Goal: Communication & Community: Participate in discussion

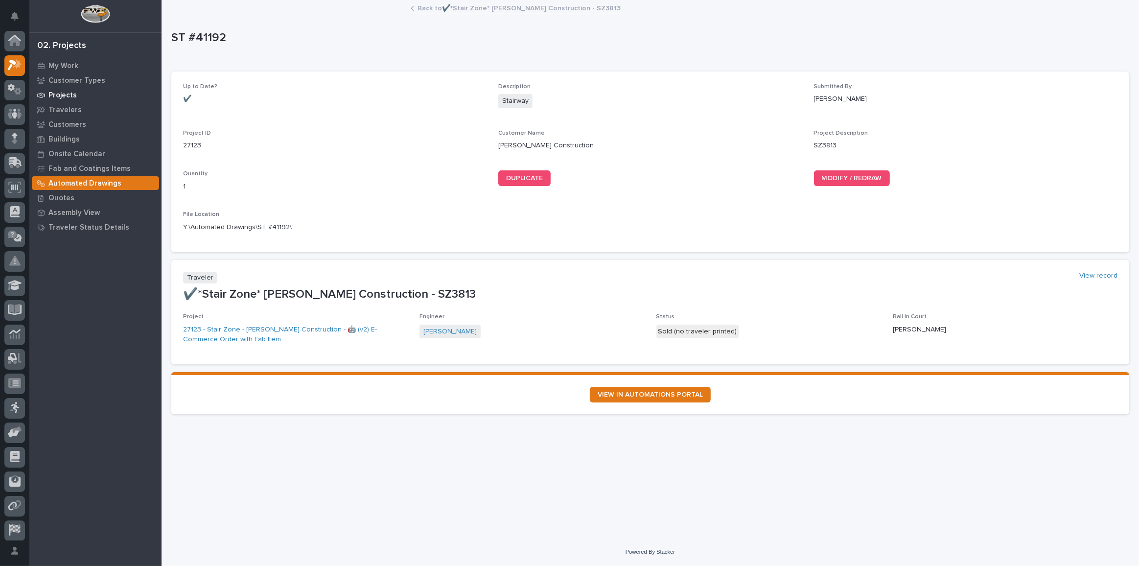
scroll to position [24, 0]
click at [484, 9] on link "Back to ✔️*Stair Zone* [PERSON_NAME] Construction - SZ3813" at bounding box center [519, 7] width 203 height 11
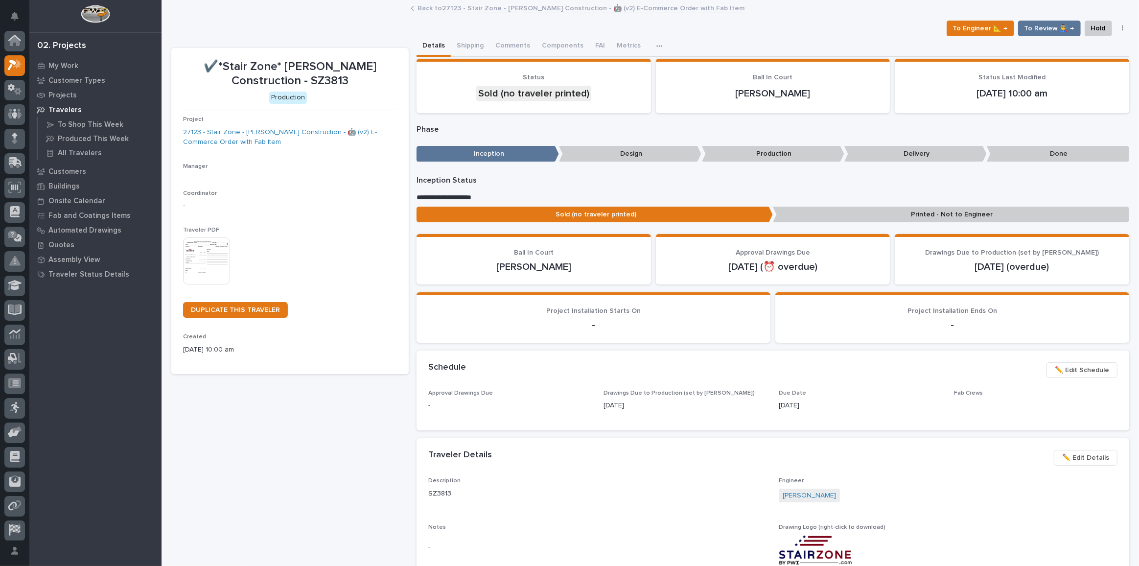
scroll to position [26, 0]
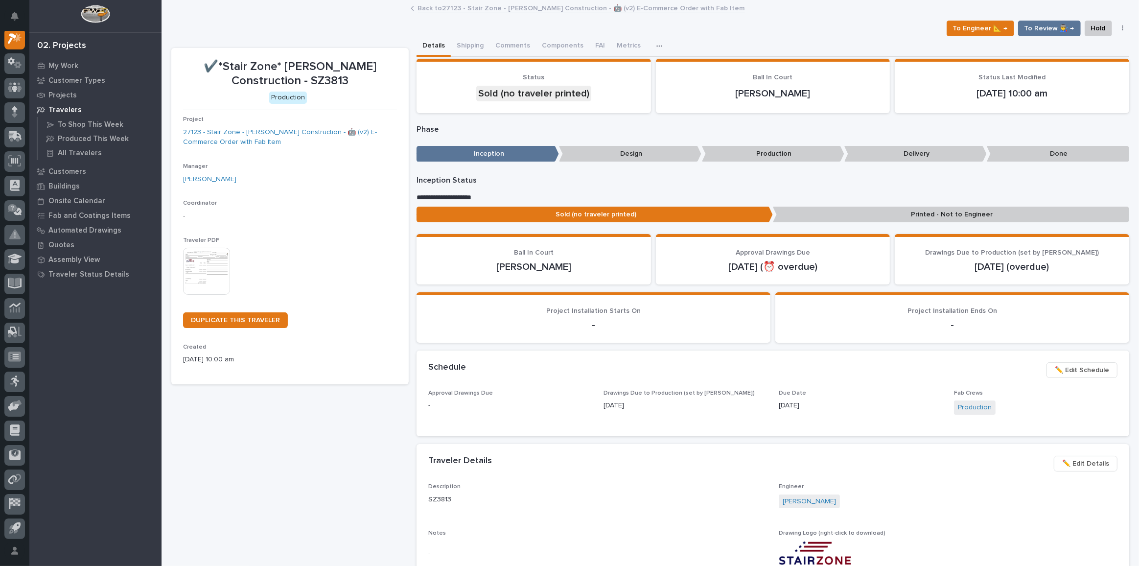
click at [465, 10] on link "Back to 27123 - Stair Zone - [PERSON_NAME] Construction - 🤖 (v2) E-Commerce Ord…" at bounding box center [581, 7] width 327 height 11
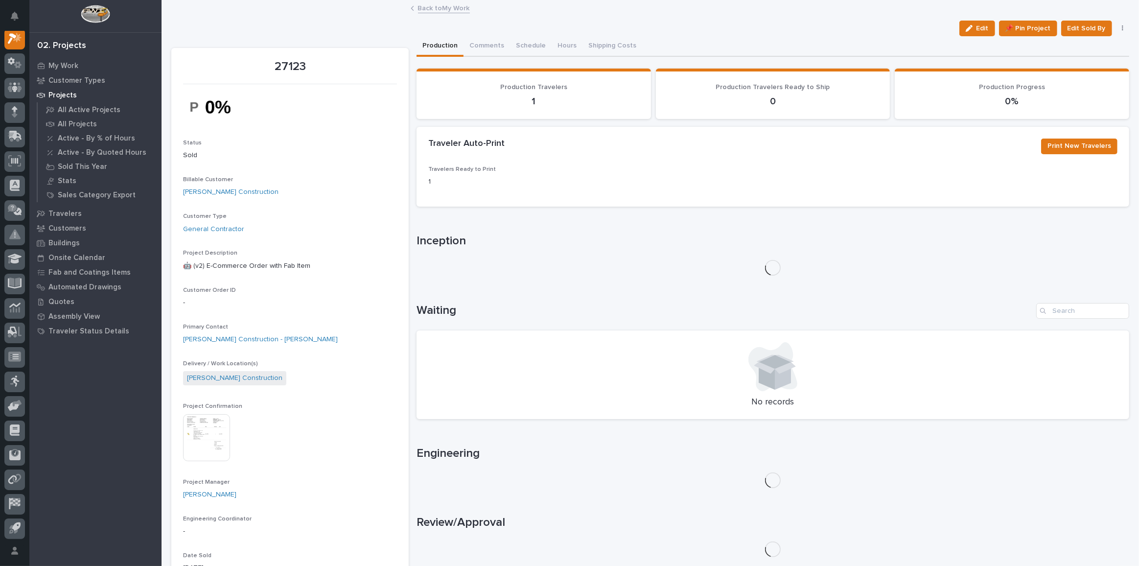
scroll to position [311, 0]
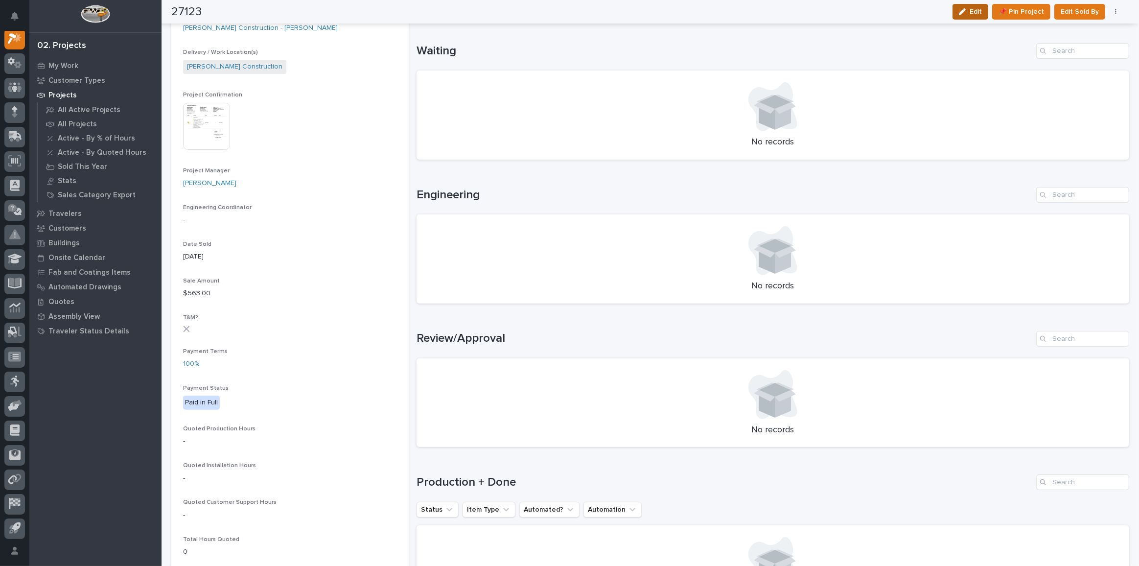
click at [966, 9] on icon "button" at bounding box center [962, 11] width 7 height 7
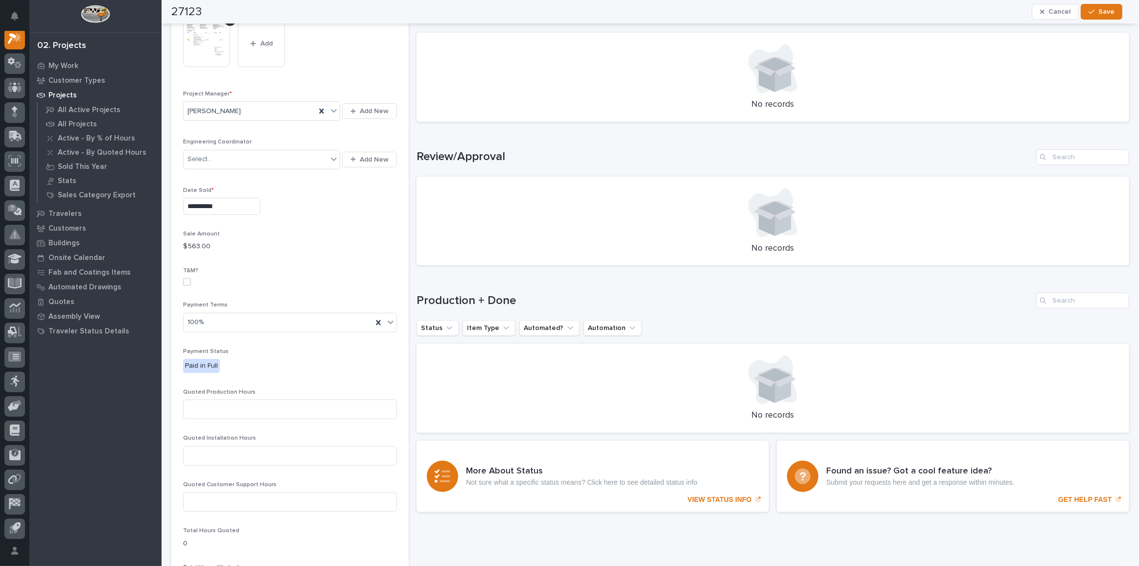
scroll to position [531, 0]
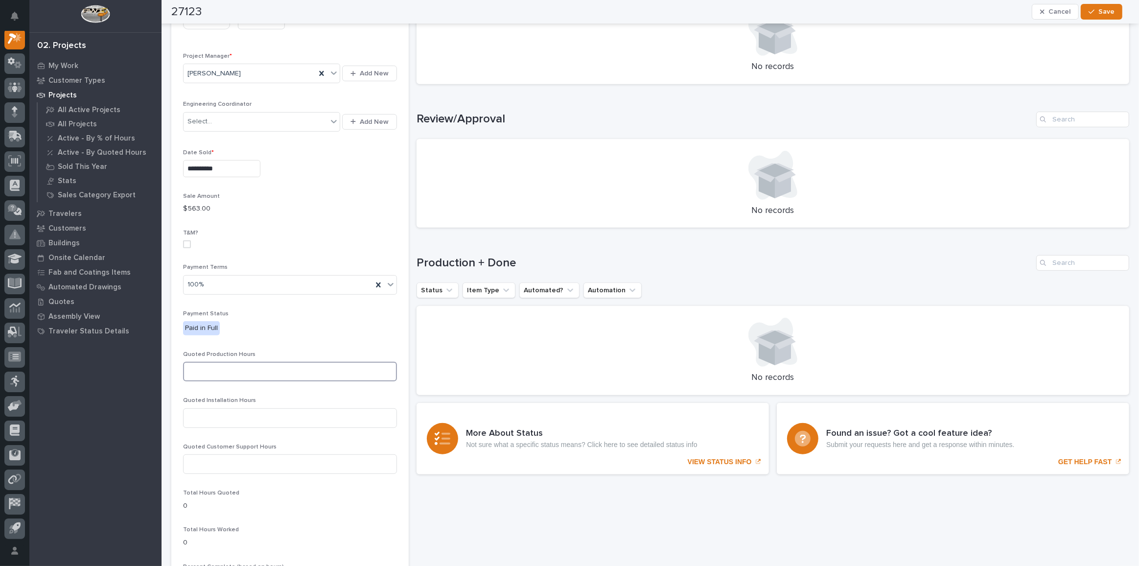
click at [282, 362] on input at bounding box center [290, 372] width 214 height 20
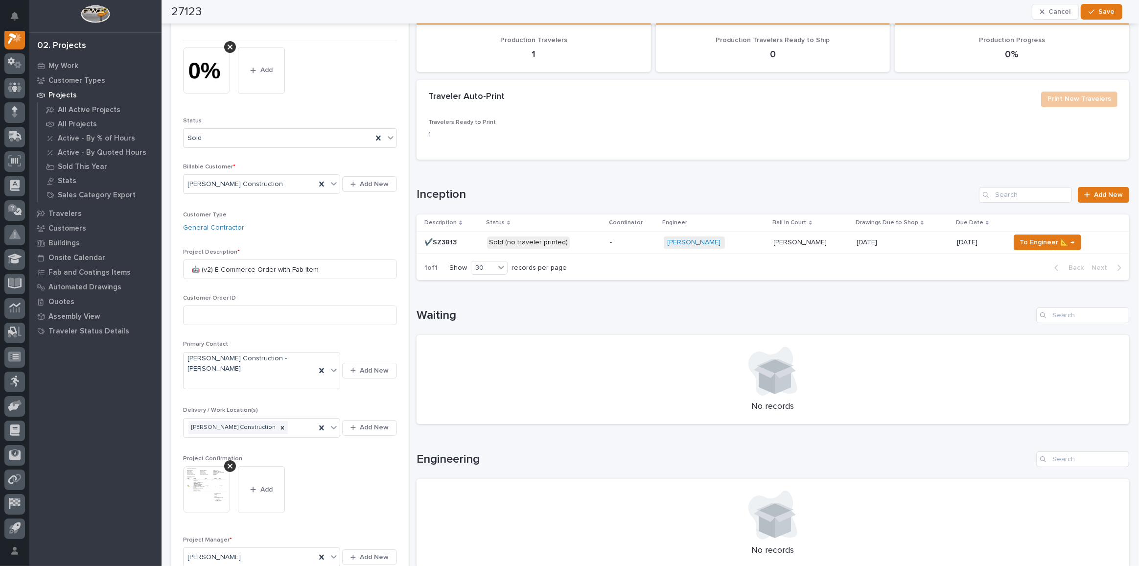
scroll to position [0, 0]
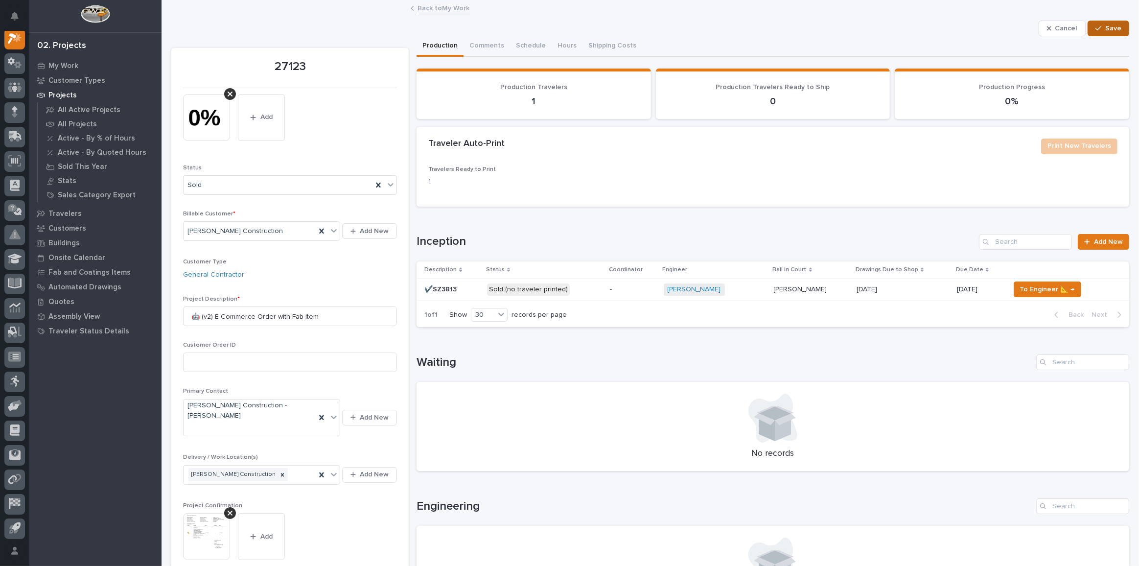
type input "20"
click at [1106, 26] on span "Save" at bounding box center [1114, 28] width 16 height 9
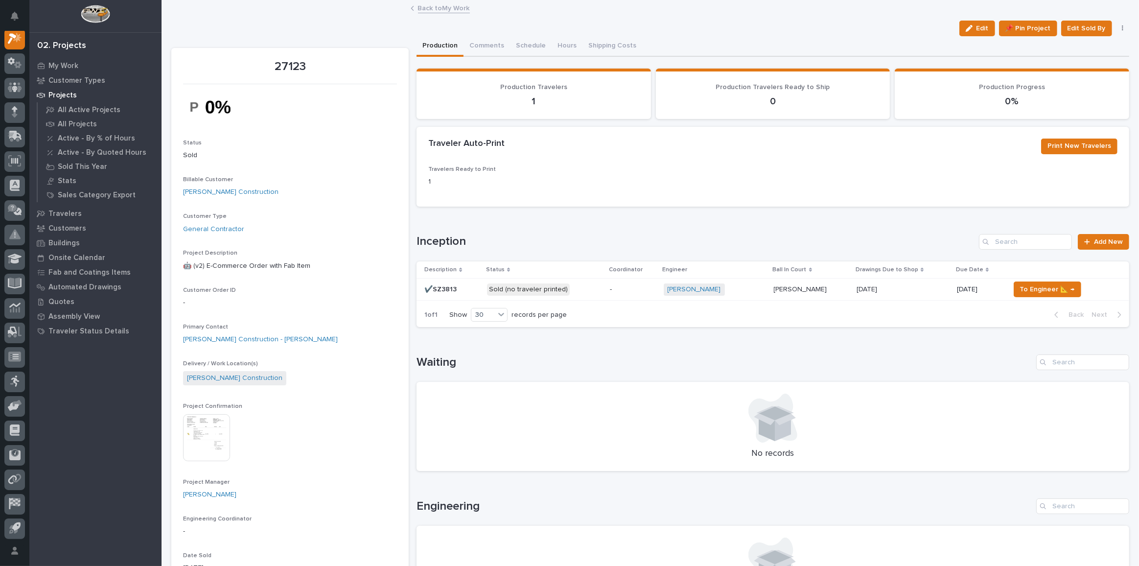
click at [576, 289] on p "Sold (no traveler printed)" at bounding box center [544, 289] width 115 height 12
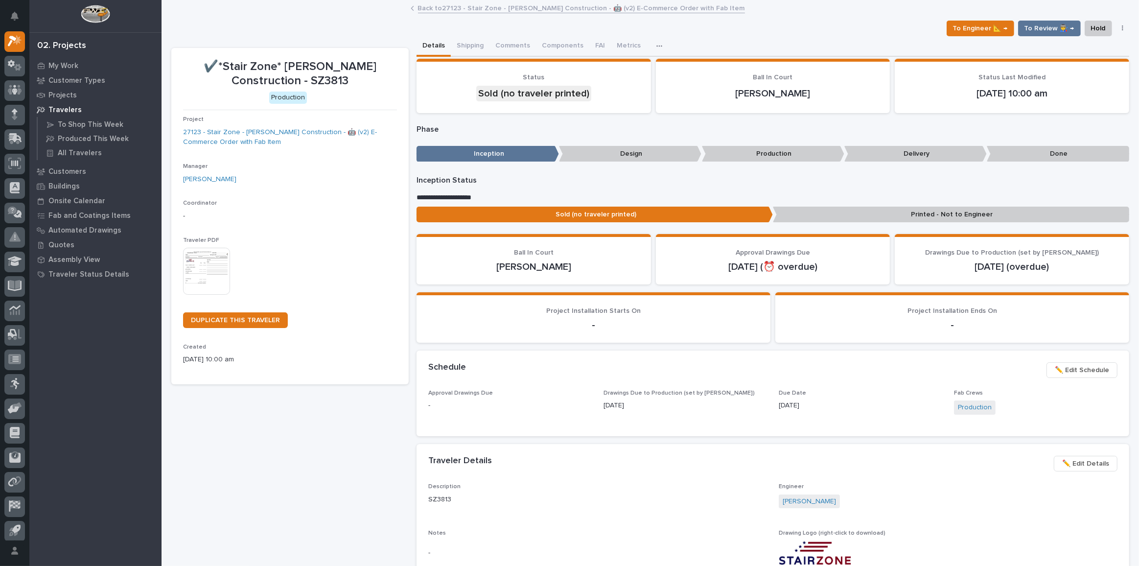
click at [1078, 369] on span "✏️ Edit Schedule" at bounding box center [1082, 370] width 54 height 12
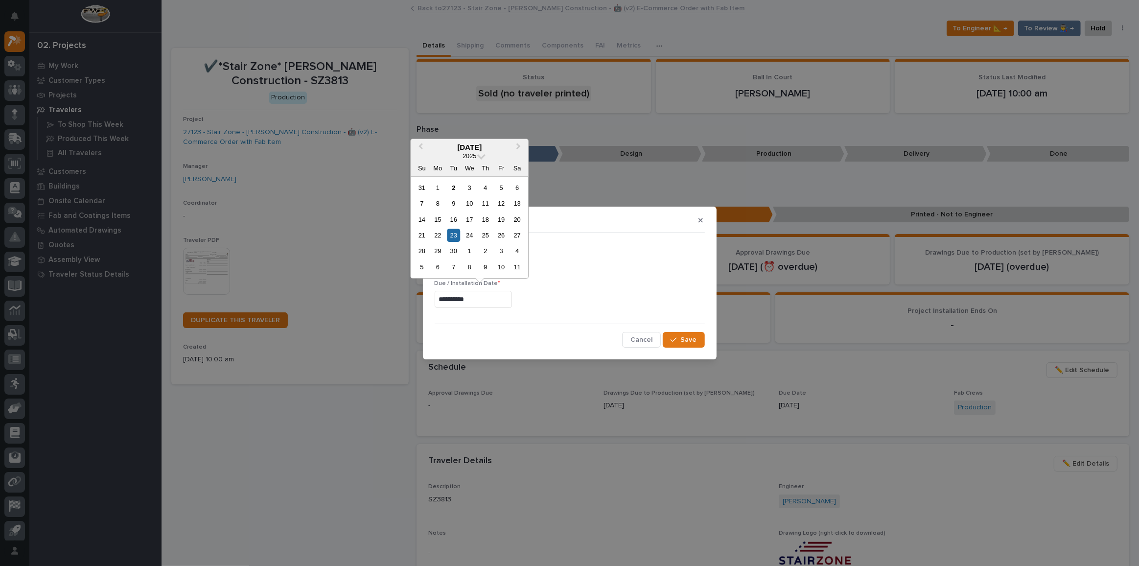
click at [499, 299] on input "**********" at bounding box center [473, 299] width 77 height 17
click at [479, 302] on input "**********" at bounding box center [473, 299] width 77 height 17
click at [452, 266] on div "7" at bounding box center [453, 266] width 13 height 13
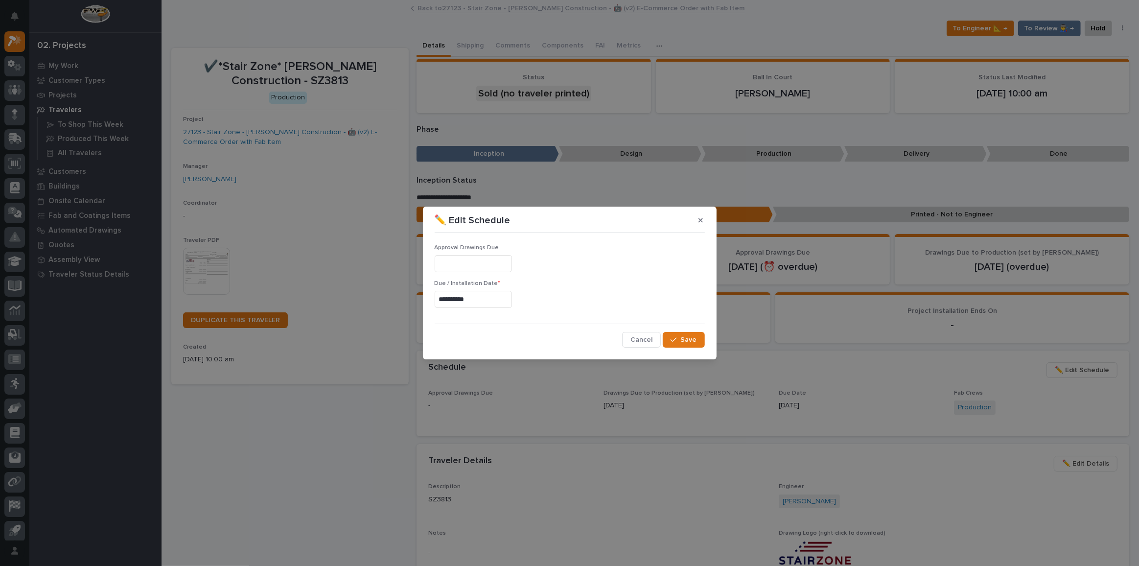
type input "**********"
click at [676, 336] on icon "button" at bounding box center [674, 339] width 6 height 7
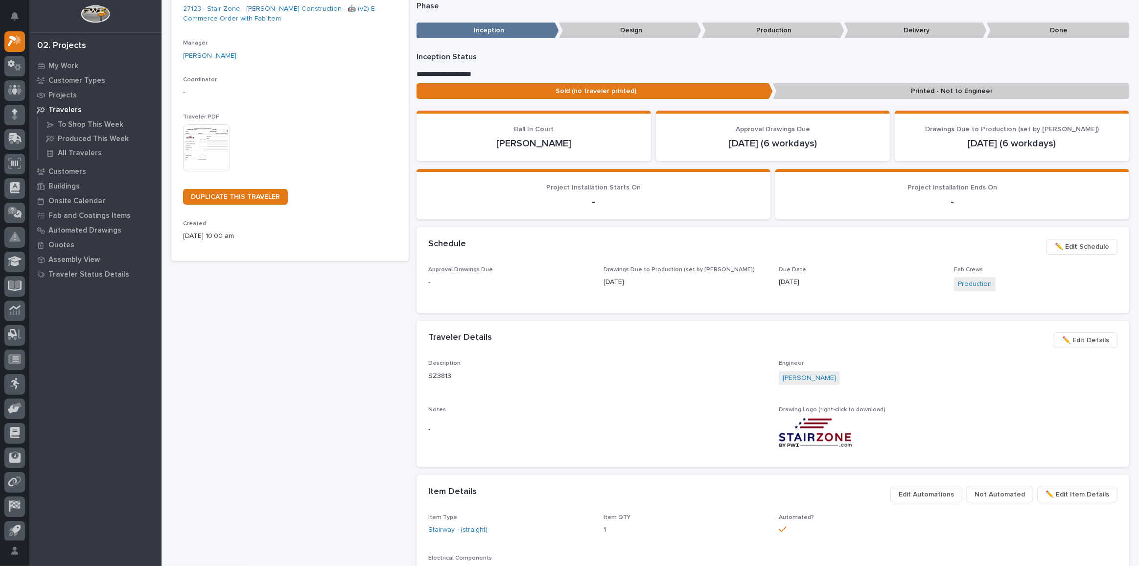
scroll to position [222, 0]
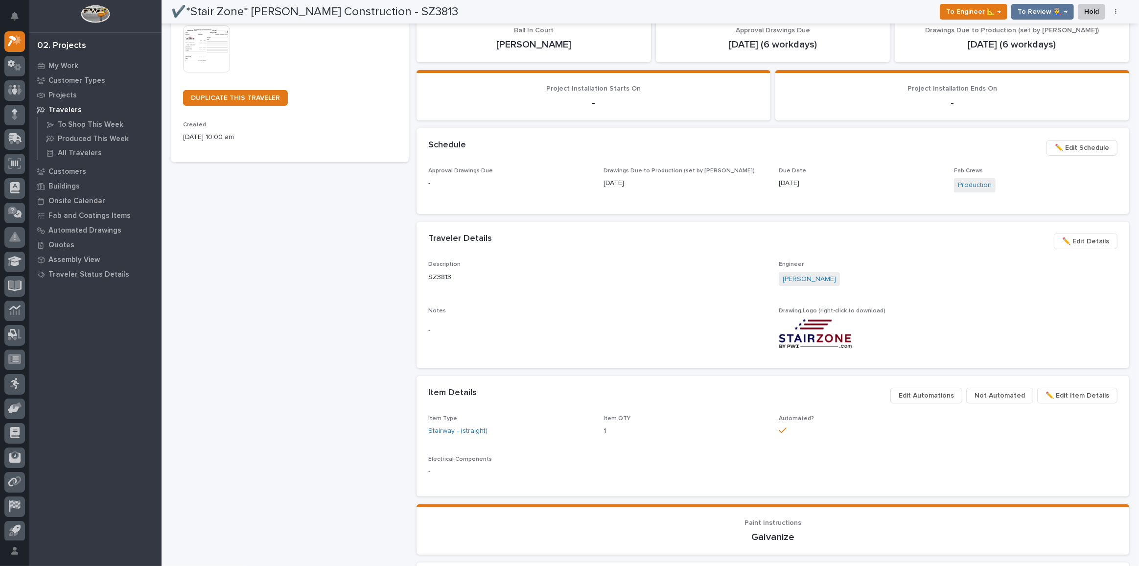
click at [1069, 236] on span "✏️ Edit Details" at bounding box center [1085, 242] width 47 height 12
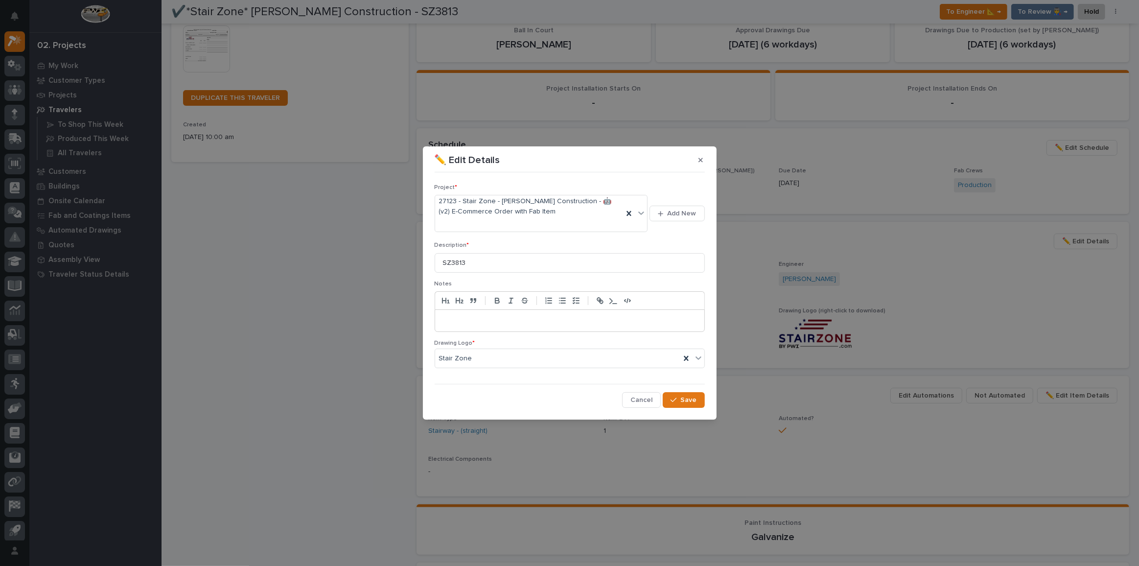
click at [493, 319] on p at bounding box center [570, 321] width 255 height 10
click at [673, 398] on icon "button" at bounding box center [674, 400] width 6 height 7
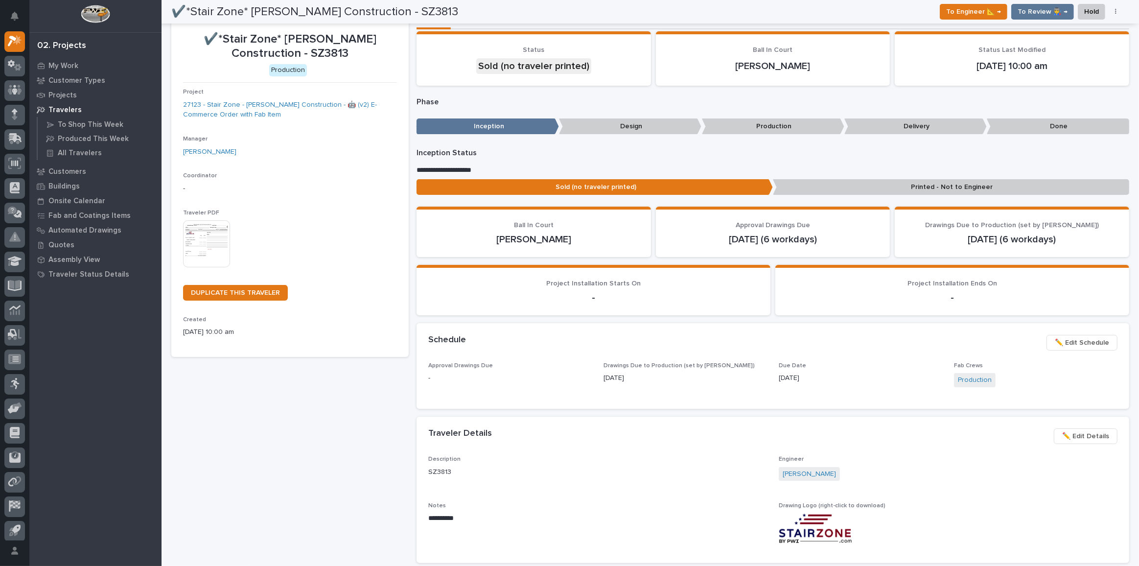
scroll to position [0, 0]
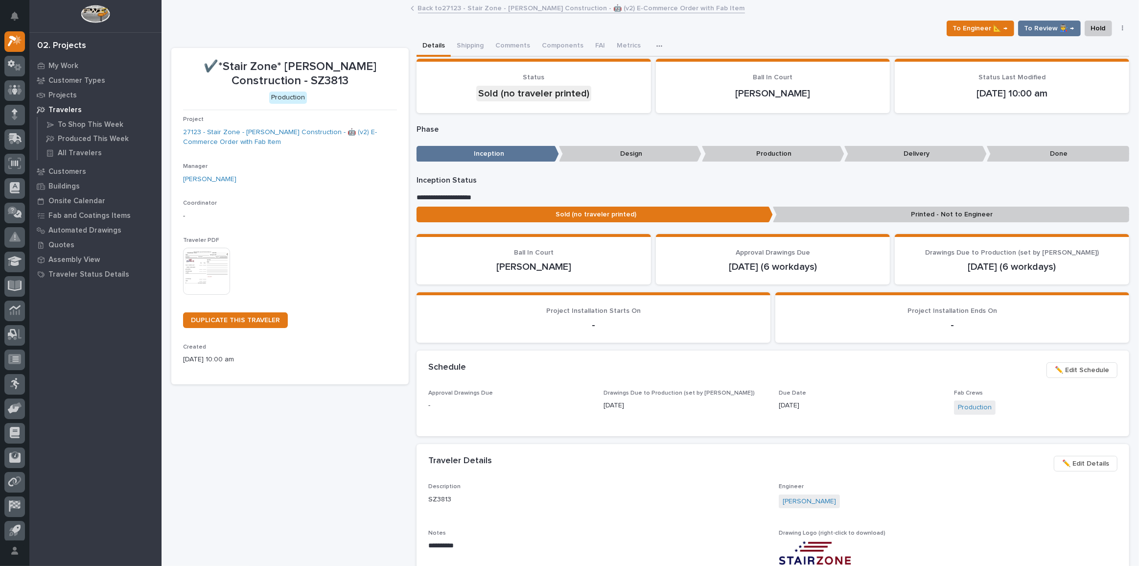
click at [188, 261] on img at bounding box center [206, 271] width 47 height 47
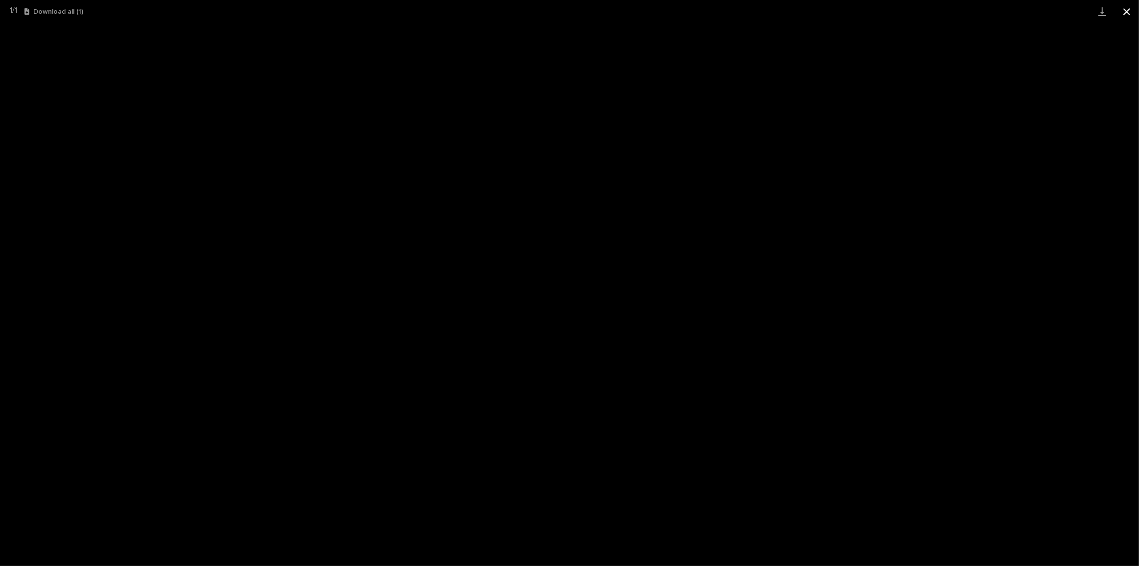
click at [1126, 14] on button "Close gallery" at bounding box center [1127, 11] width 24 height 23
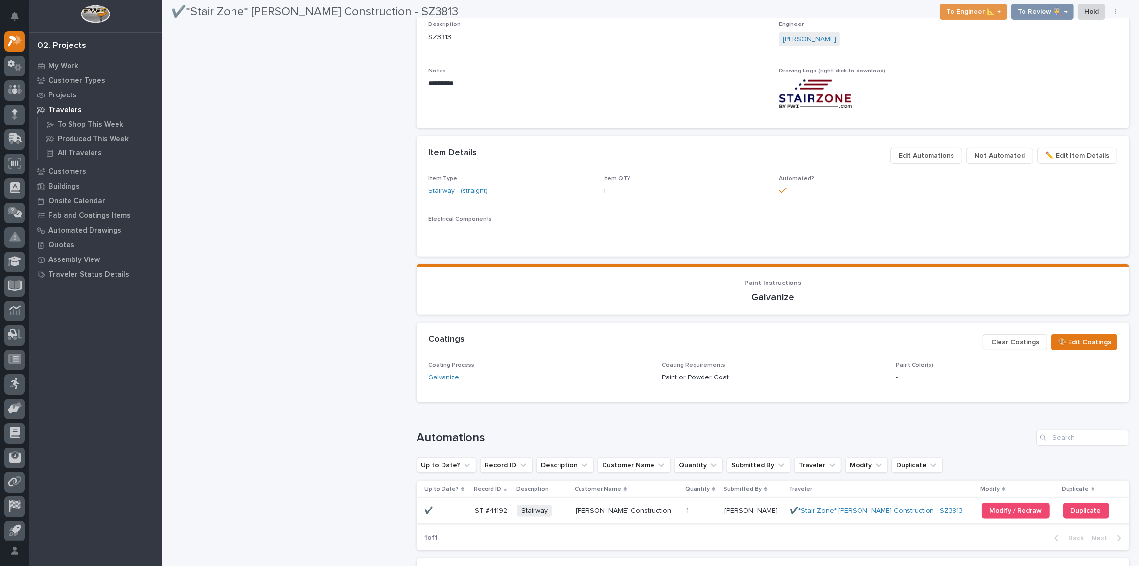
scroll to position [593, 0]
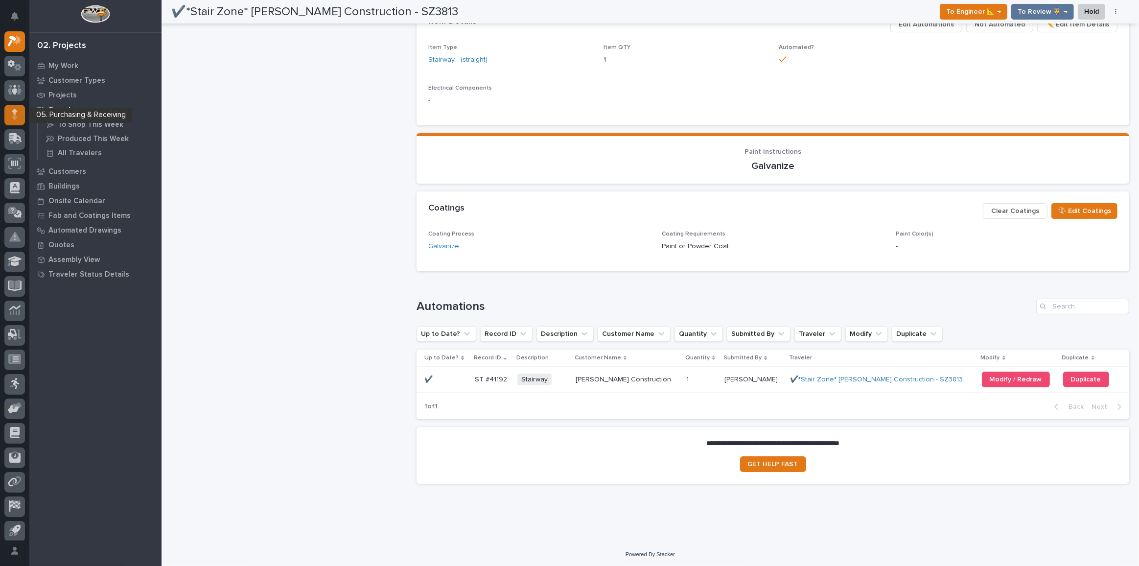
click at [16, 118] on icon at bounding box center [15, 114] width 6 height 11
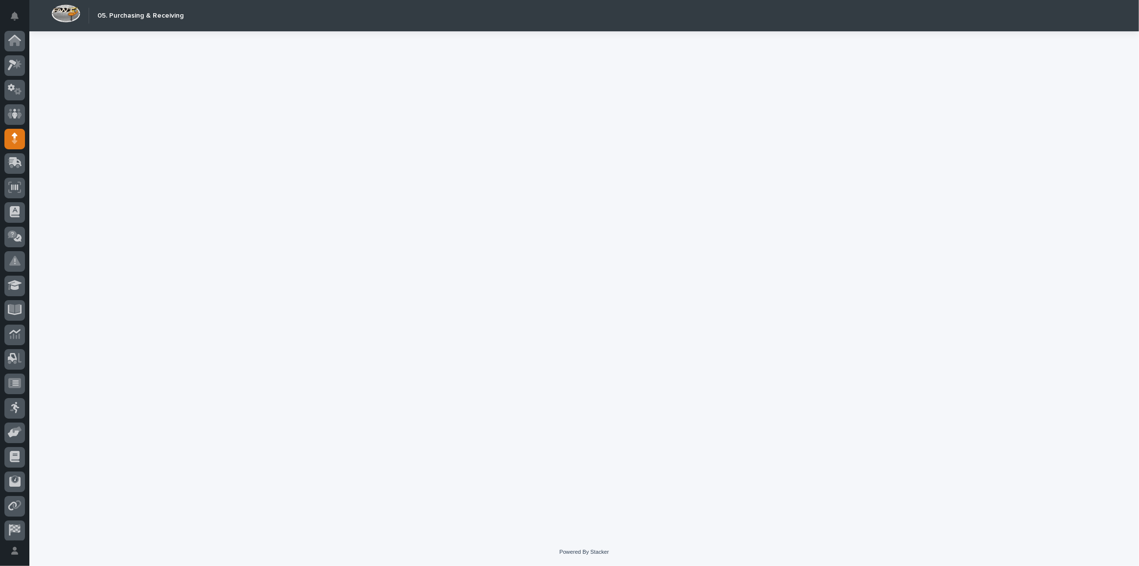
scroll to position [29, 0]
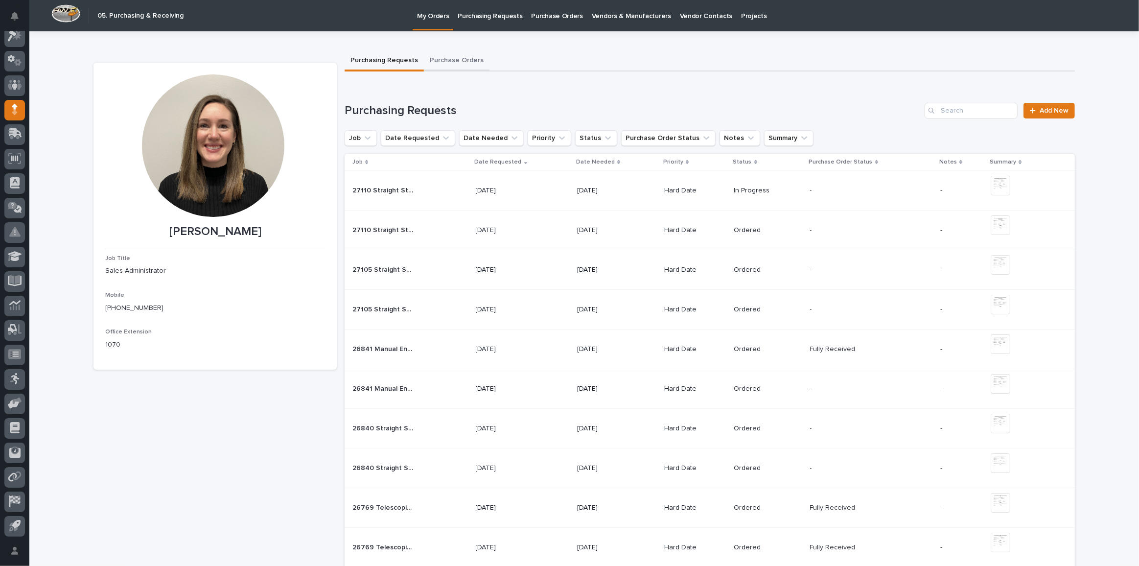
click at [458, 64] on button "Purchase Orders" at bounding box center [457, 61] width 66 height 21
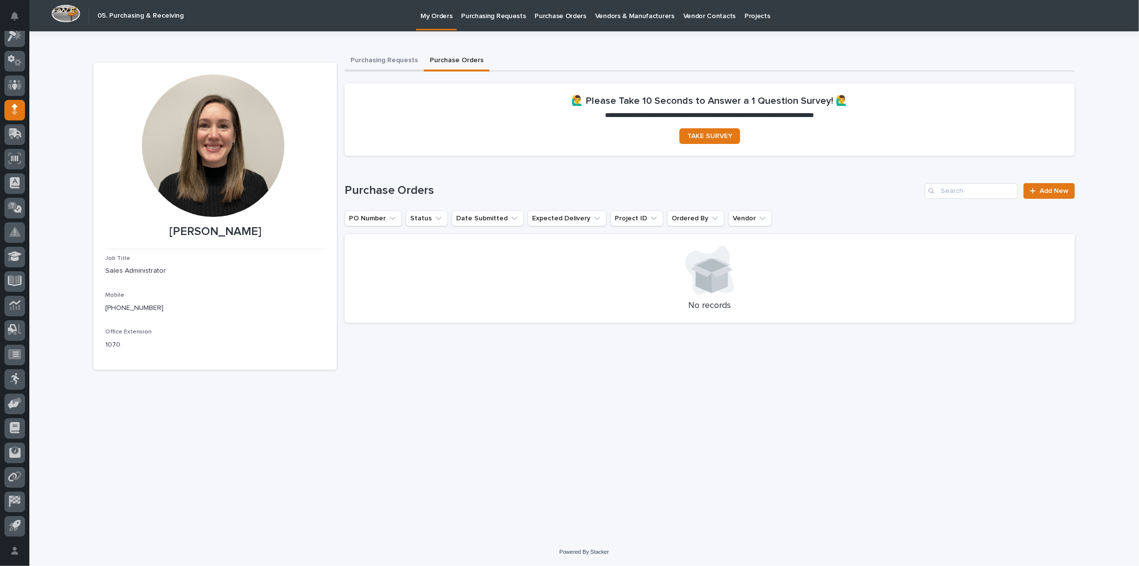
click at [389, 66] on button "Purchasing Requests" at bounding box center [384, 61] width 79 height 21
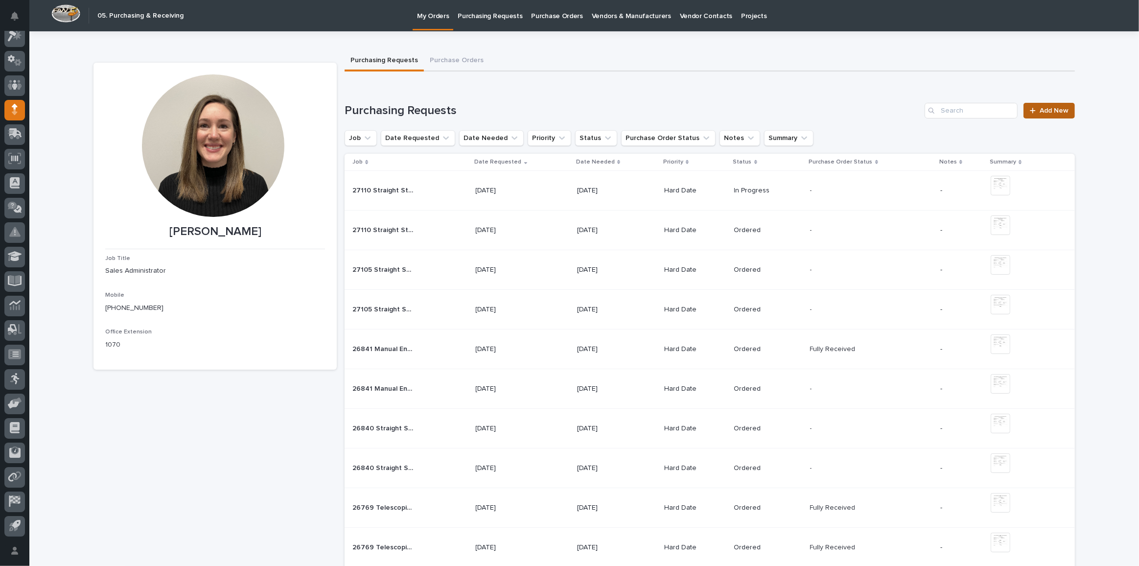
click at [1047, 111] on span "Add New" at bounding box center [1054, 110] width 29 height 7
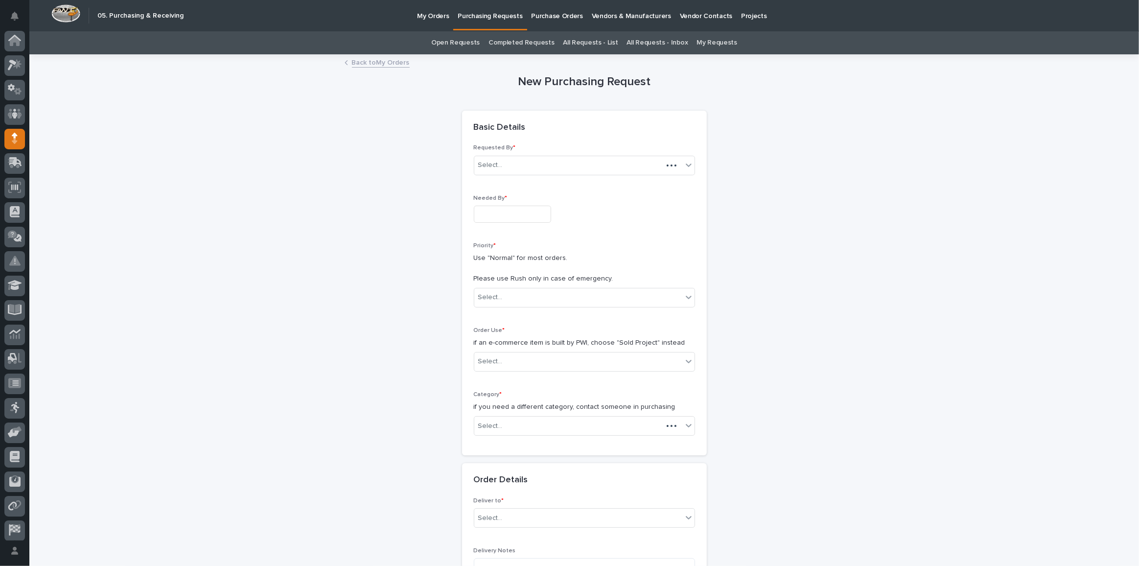
scroll to position [29, 0]
click at [485, 207] on input "text" at bounding box center [512, 214] width 77 height 17
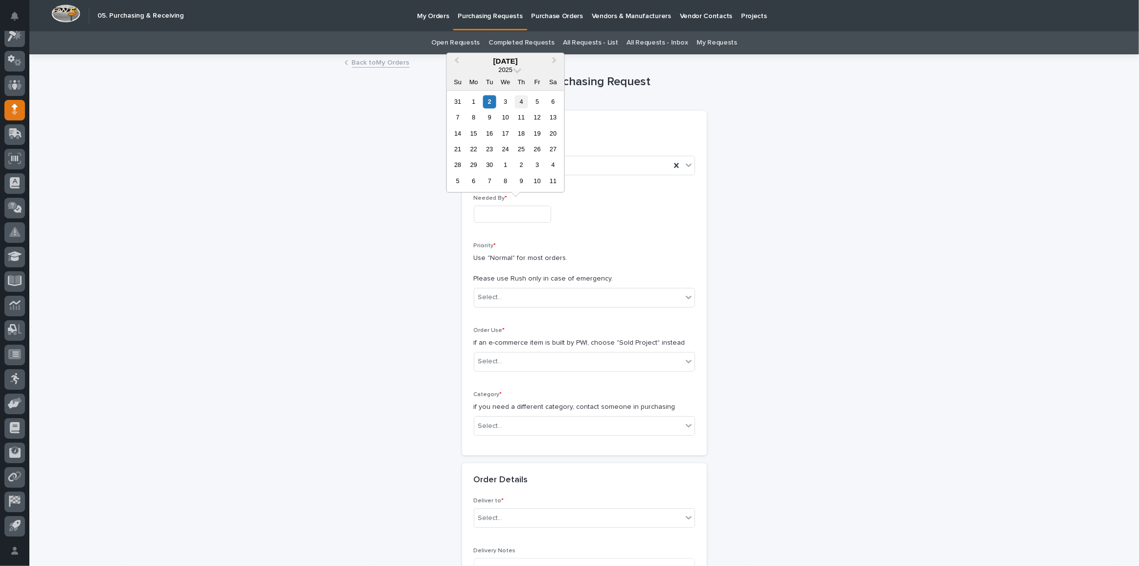
click at [523, 100] on div "4" at bounding box center [521, 101] width 13 height 13
type input "**********"
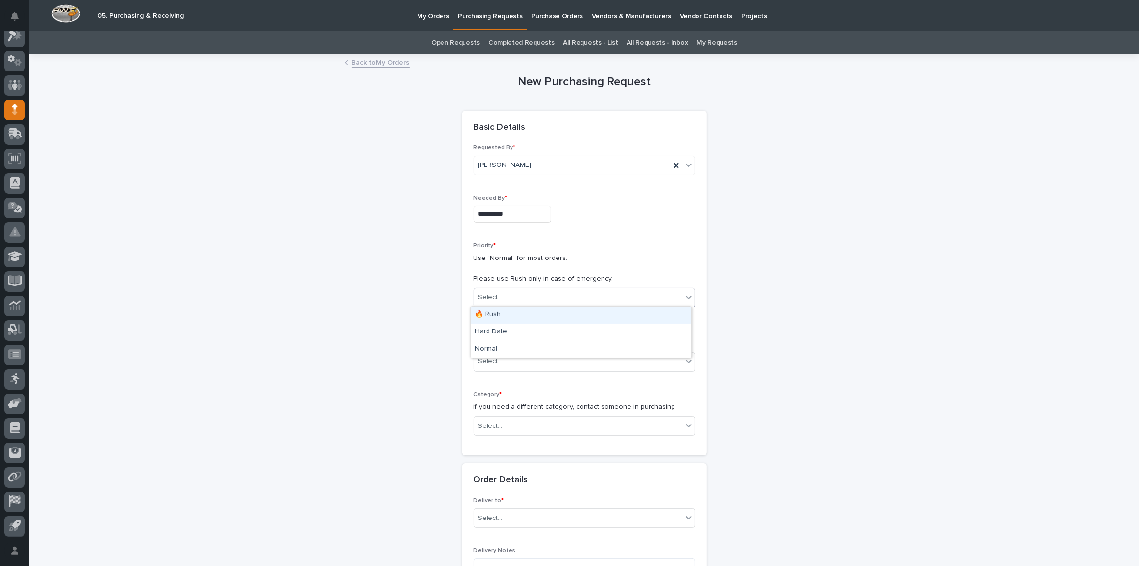
click at [494, 299] on div "Select..." at bounding box center [490, 297] width 24 height 10
click at [493, 330] on div "Hard Date" at bounding box center [581, 332] width 220 height 17
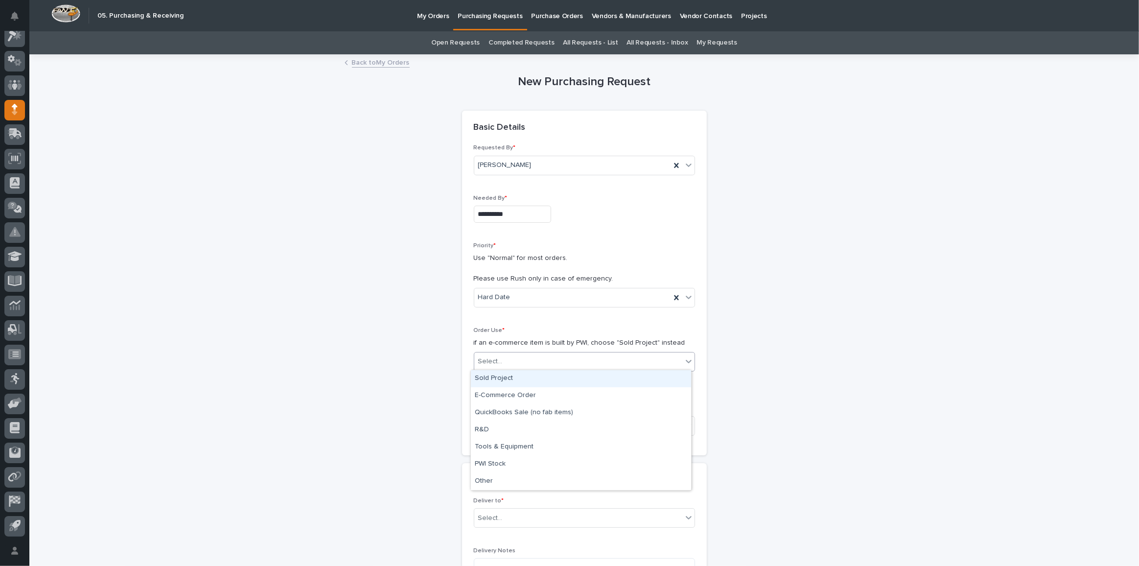
click at [522, 359] on div "Select..." at bounding box center [578, 362] width 208 height 16
click at [511, 375] on div "Sold Project" at bounding box center [581, 378] width 220 height 17
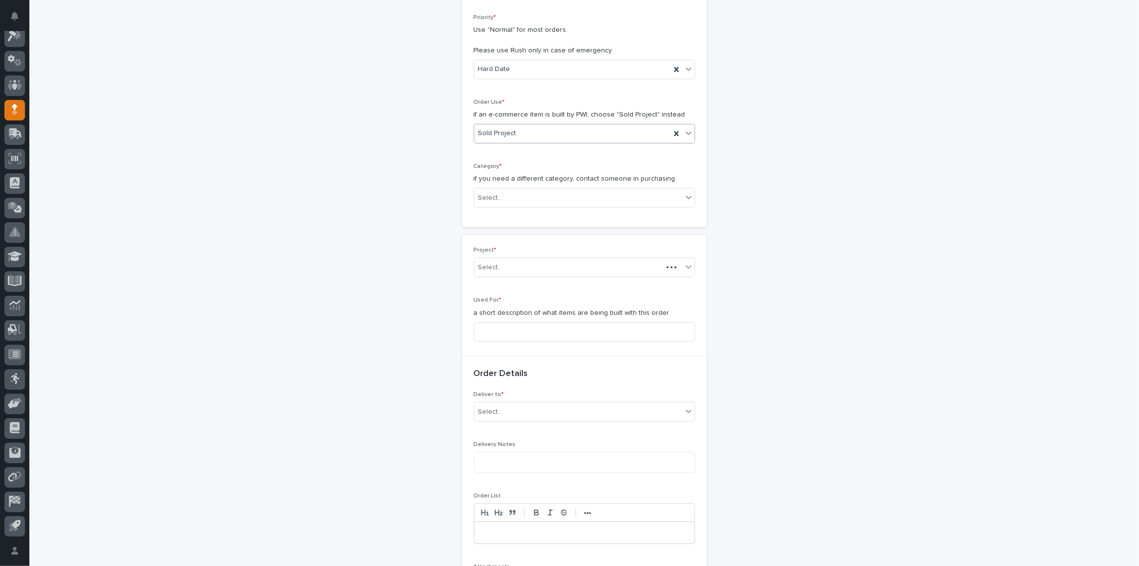
scroll to position [234, 0]
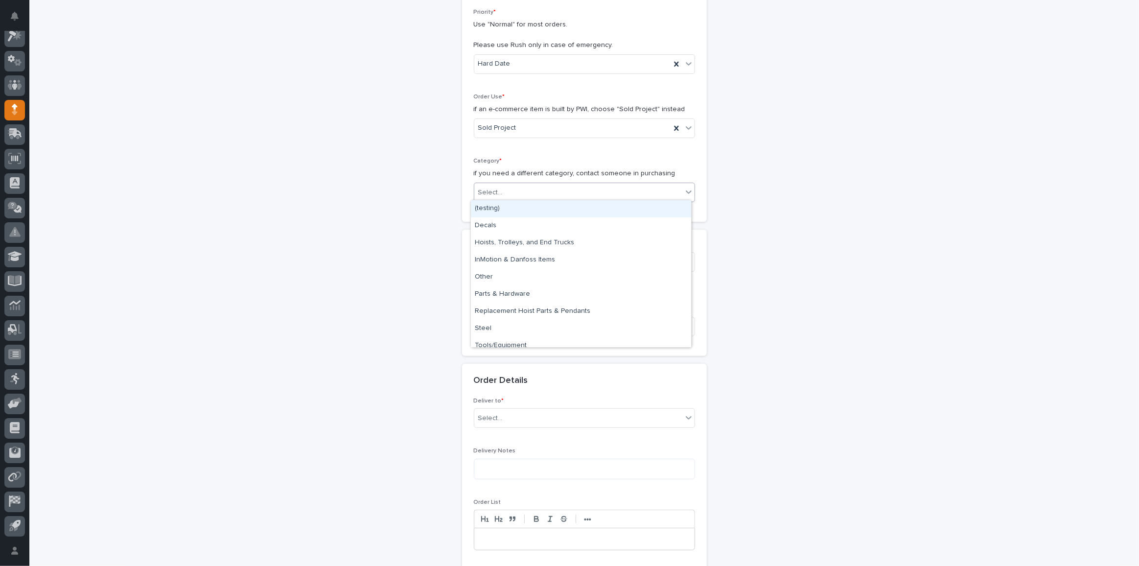
click at [525, 188] on div "Select..." at bounding box center [578, 193] width 208 height 16
click at [485, 332] on div "Steel" at bounding box center [581, 328] width 220 height 17
click at [520, 318] on input at bounding box center [584, 327] width 221 height 20
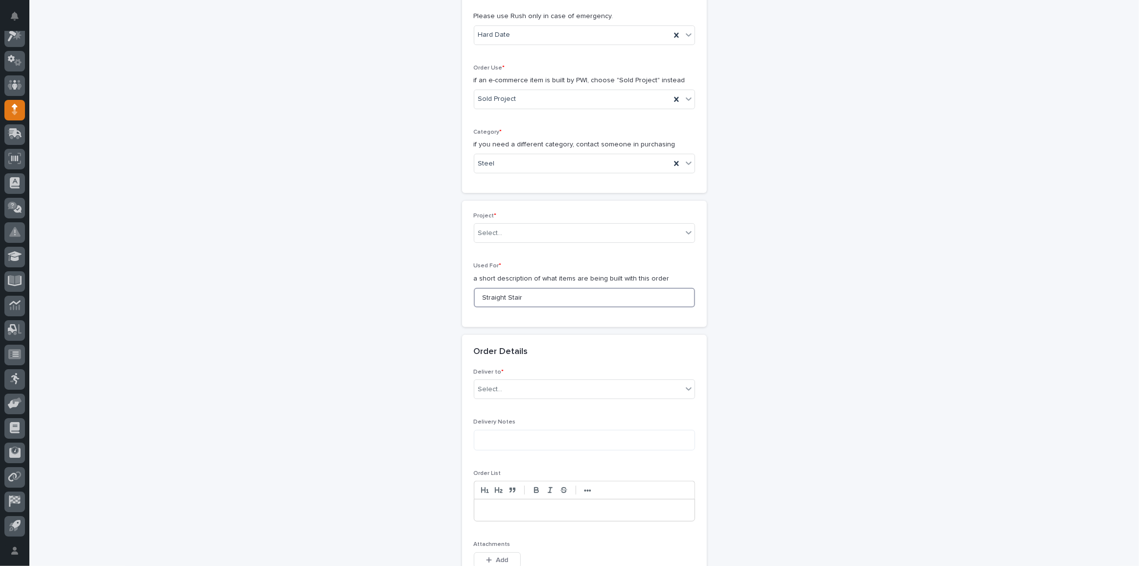
scroll to position [367, 0]
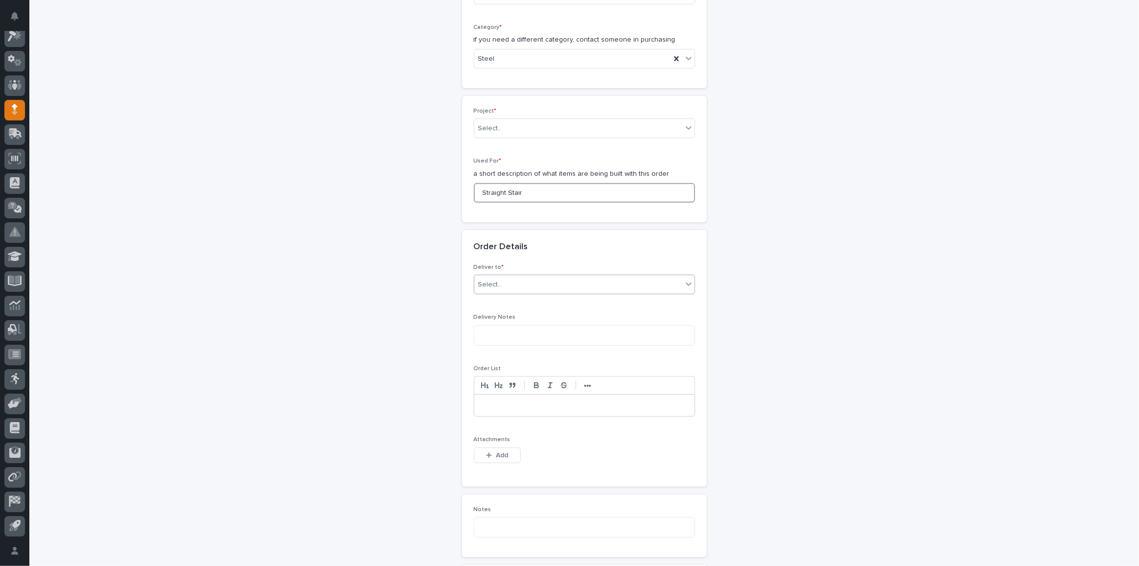
type input "Straight Stair"
click at [553, 277] on div "Select..." at bounding box center [578, 285] width 208 height 16
click at [511, 294] on div "PWI" at bounding box center [581, 300] width 220 height 17
click at [492, 448] on button "Add" at bounding box center [497, 456] width 47 height 16
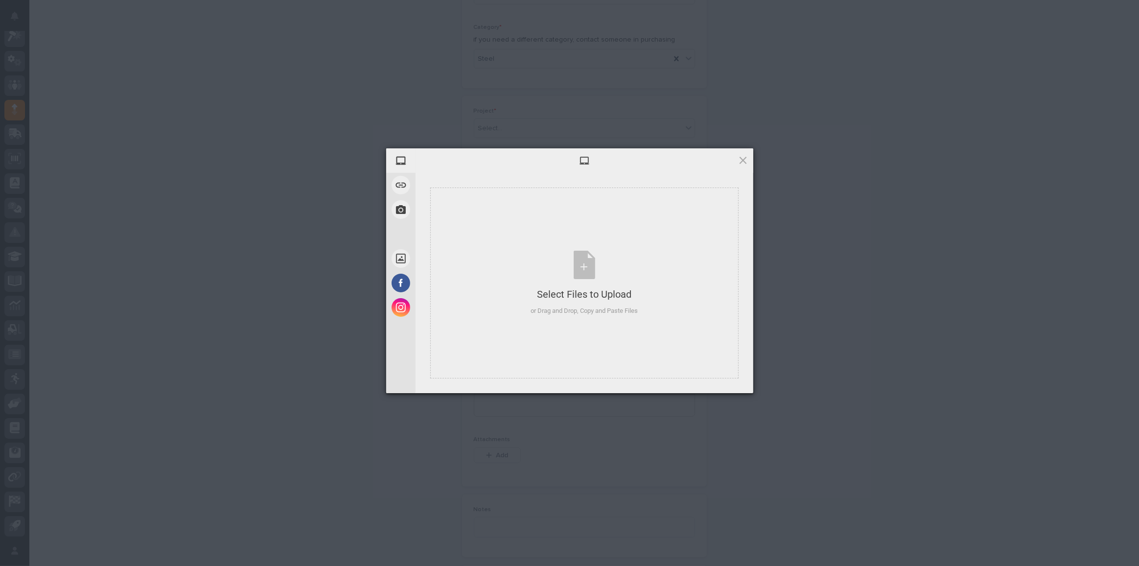
click at [493, 450] on div "My Device Link (URL) Take Photo Web Search Unsplash Facebook Instagram Select F…" at bounding box center [569, 283] width 1139 height 566
drag, startPoint x: 665, startPoint y: 157, endPoint x: 1111, endPoint y: 447, distance: 532.2
click at [1112, 448] on div "My Device Link (URL) Take Photo Web Search Unsplash Facebook Instagram Select F…" at bounding box center [569, 283] width 1139 height 566
click at [990, 323] on div "My Device Link (URL) Take Photo Web Search Unsplash Facebook Instagram Select F…" at bounding box center [569, 283] width 1139 height 566
click at [741, 163] on span at bounding box center [743, 160] width 11 height 11
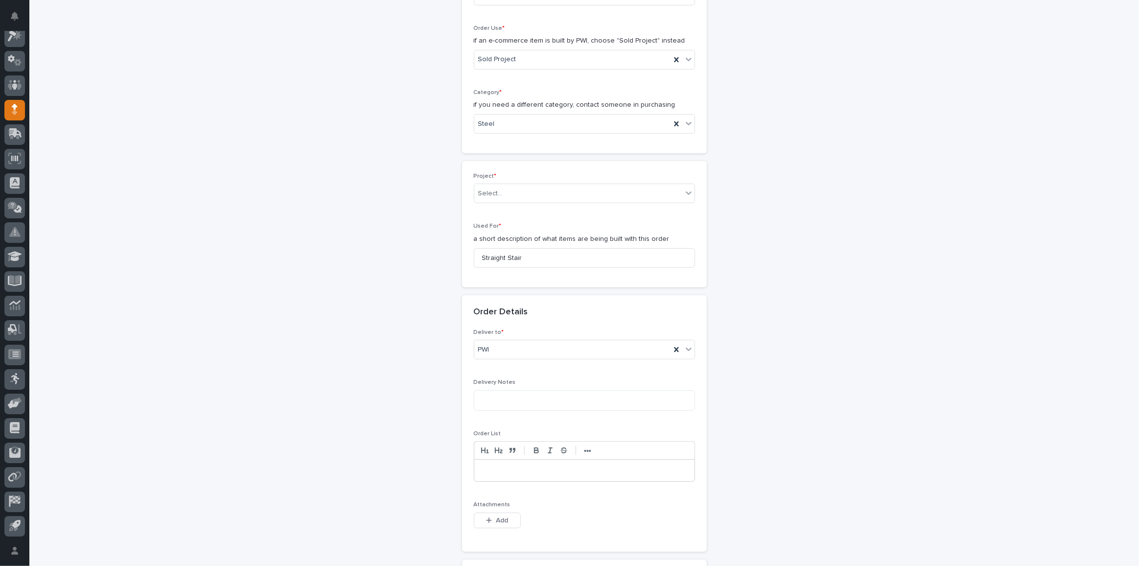
scroll to position [401, 0]
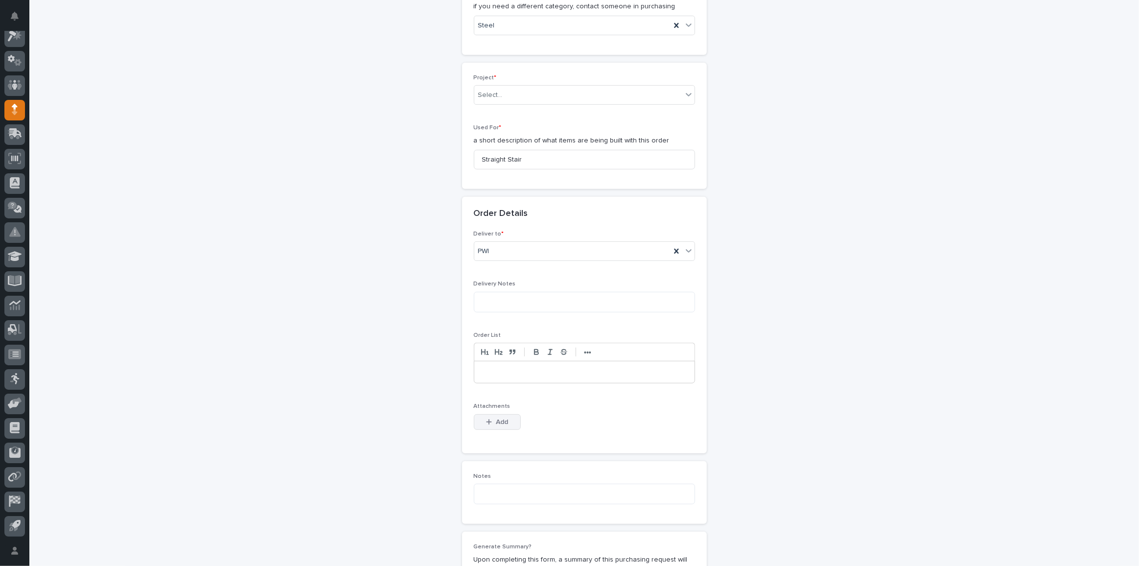
click at [488, 419] on icon "button" at bounding box center [488, 421] width 5 height 5
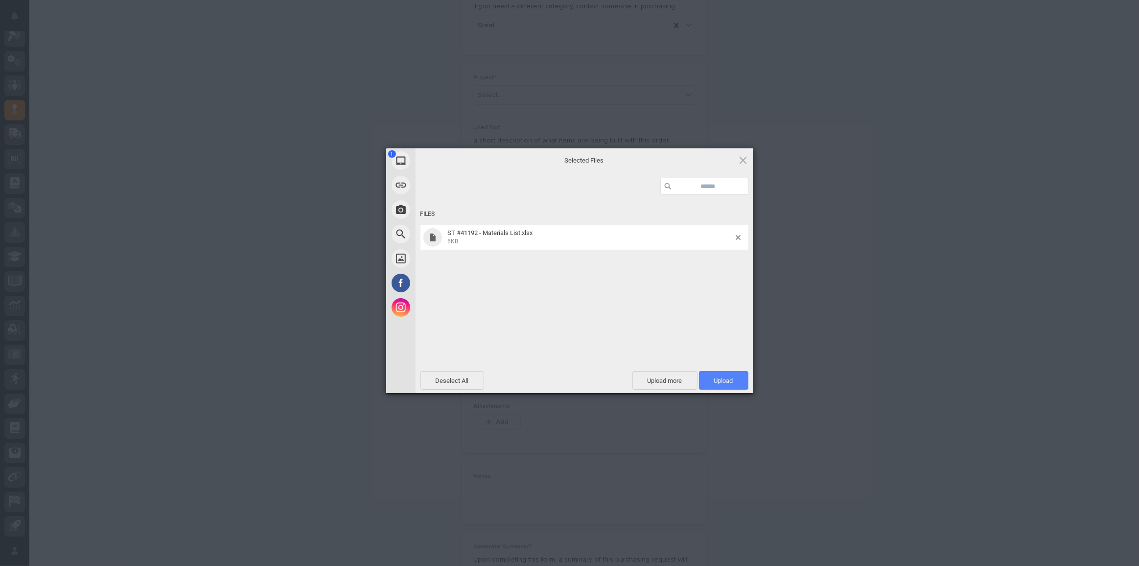
click at [721, 380] on span "Upload 1" at bounding box center [723, 380] width 19 height 7
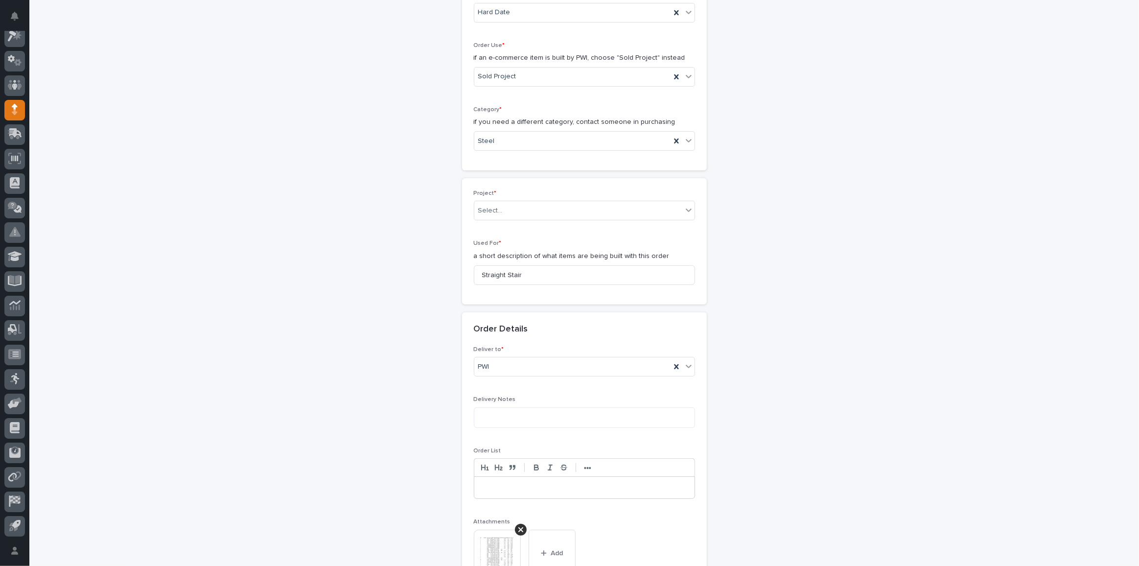
scroll to position [284, 0]
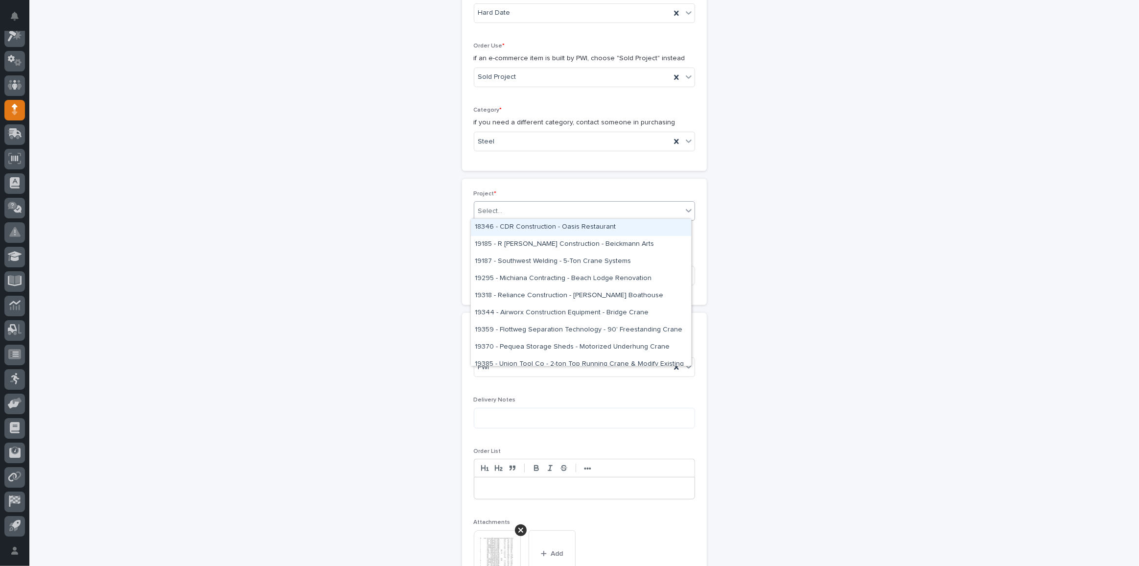
click at [516, 204] on div "Select..." at bounding box center [578, 211] width 208 height 16
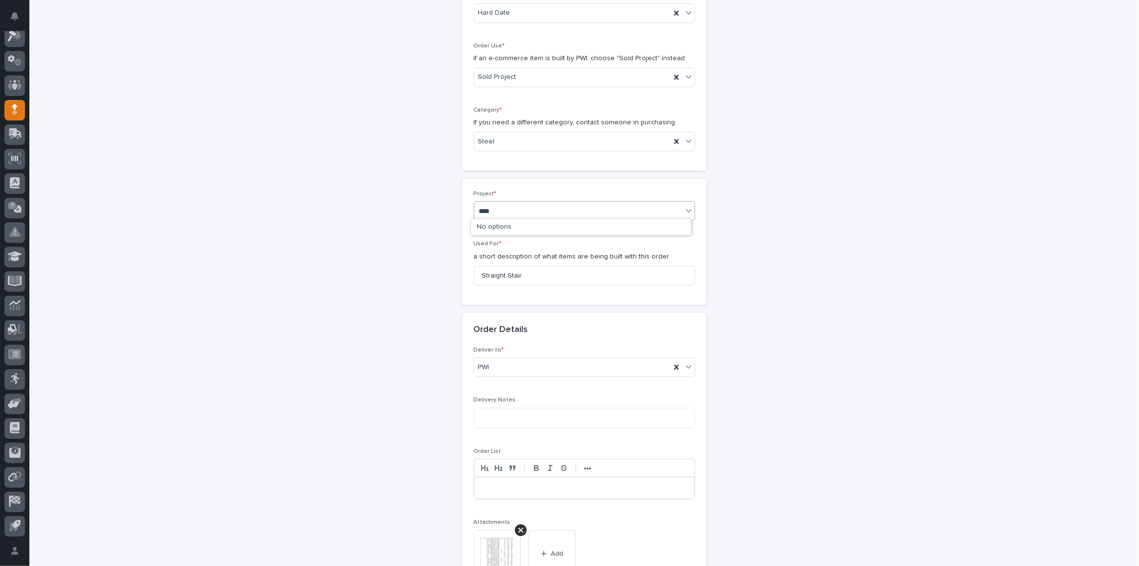
type input "*****"
click at [530, 225] on div "27123 - Stair Zone - [PERSON_NAME] Construction - 🤖 (v2) E-Commerce Order with …" at bounding box center [581, 227] width 220 height 17
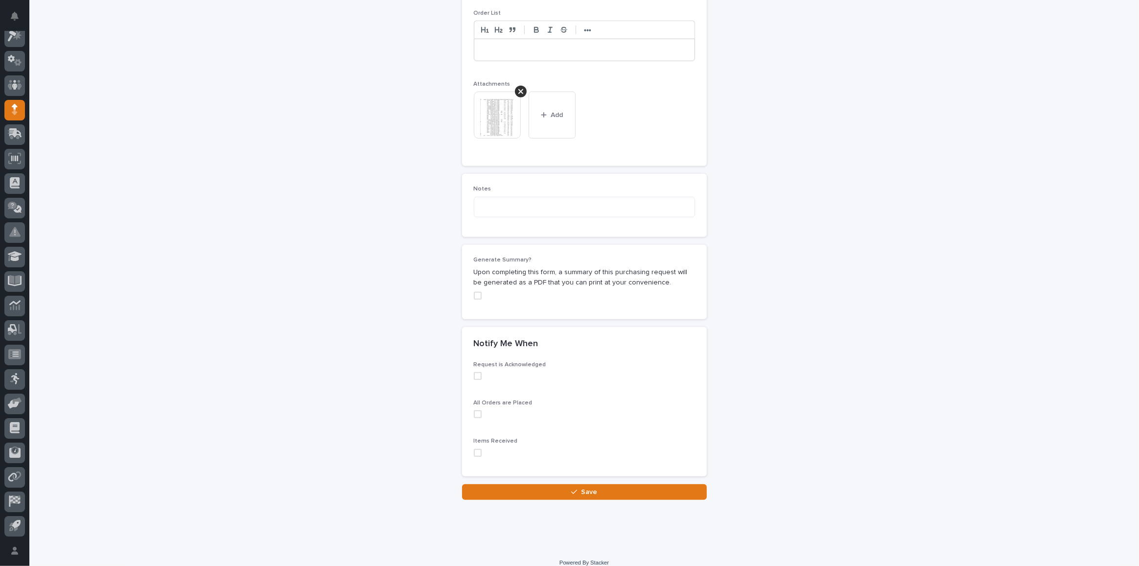
scroll to position [742, 0]
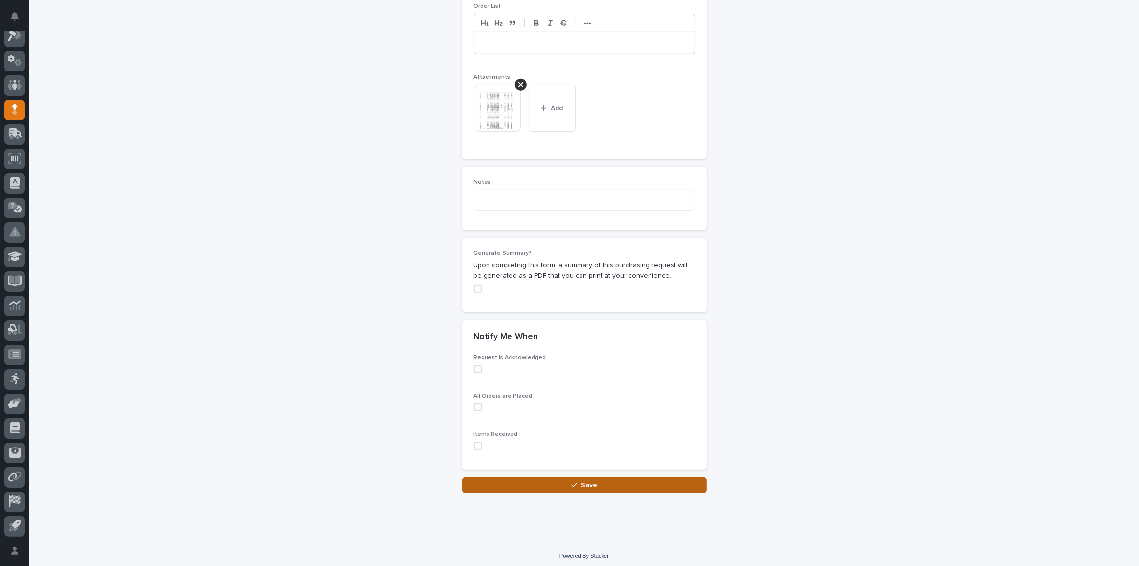
click at [609, 479] on button "Save" at bounding box center [584, 485] width 245 height 16
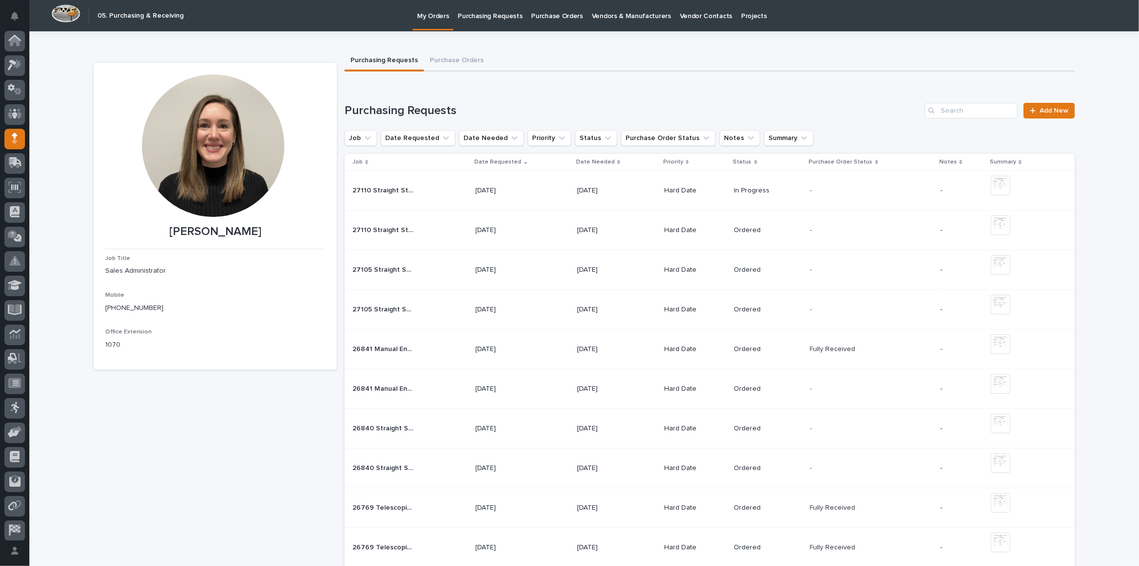
scroll to position [29, 0]
click at [1055, 115] on link "Add New" at bounding box center [1049, 111] width 51 height 16
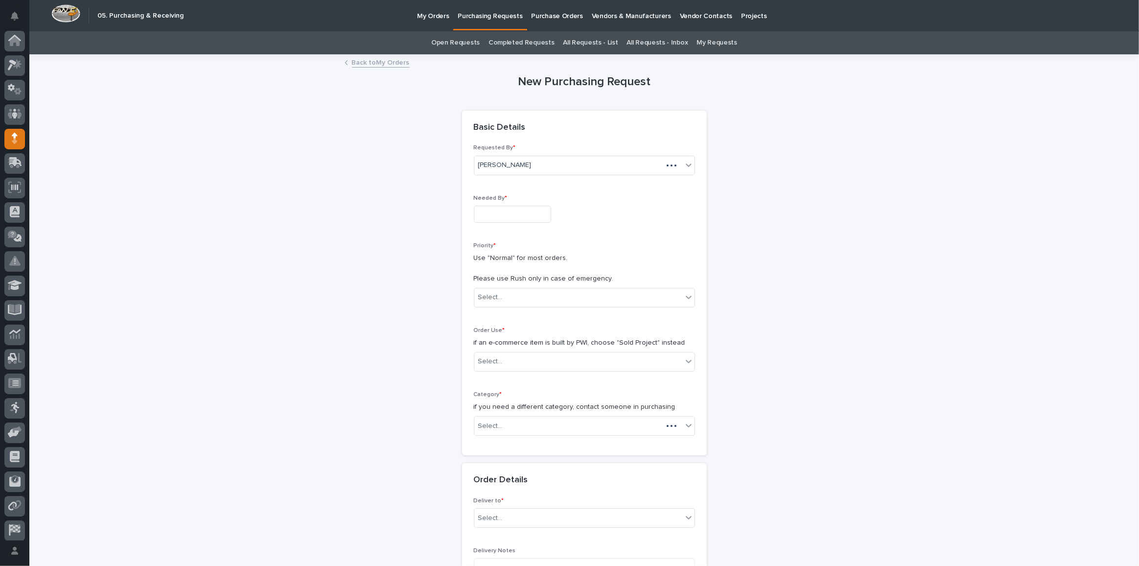
scroll to position [29, 0]
click at [524, 216] on input "text" at bounding box center [512, 214] width 77 height 17
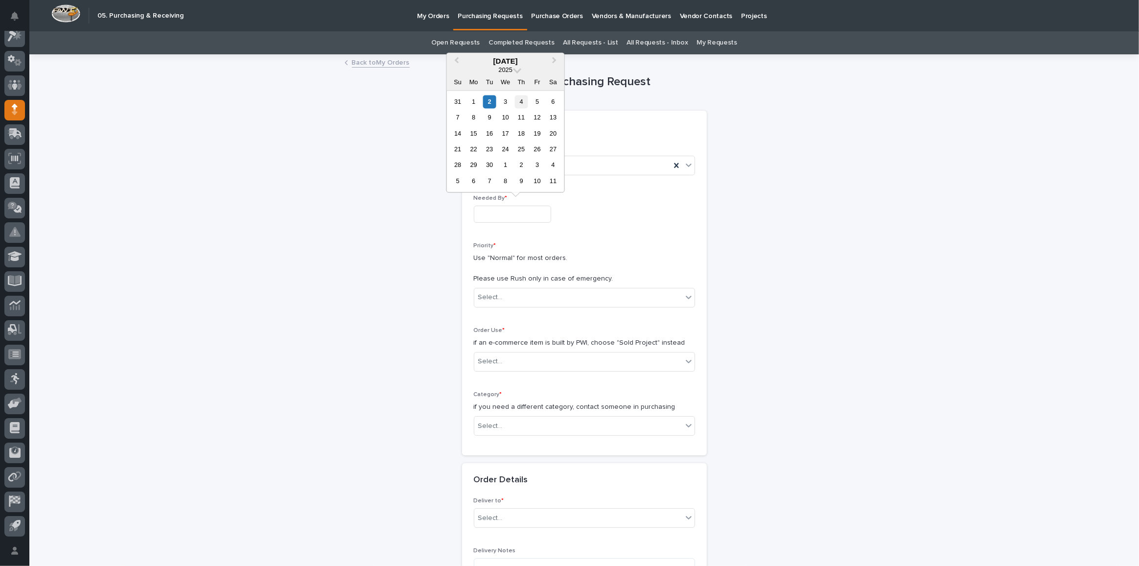
click at [520, 103] on div "4" at bounding box center [521, 101] width 13 height 13
type input "**********"
click at [494, 299] on div "Select..." at bounding box center [490, 297] width 24 height 10
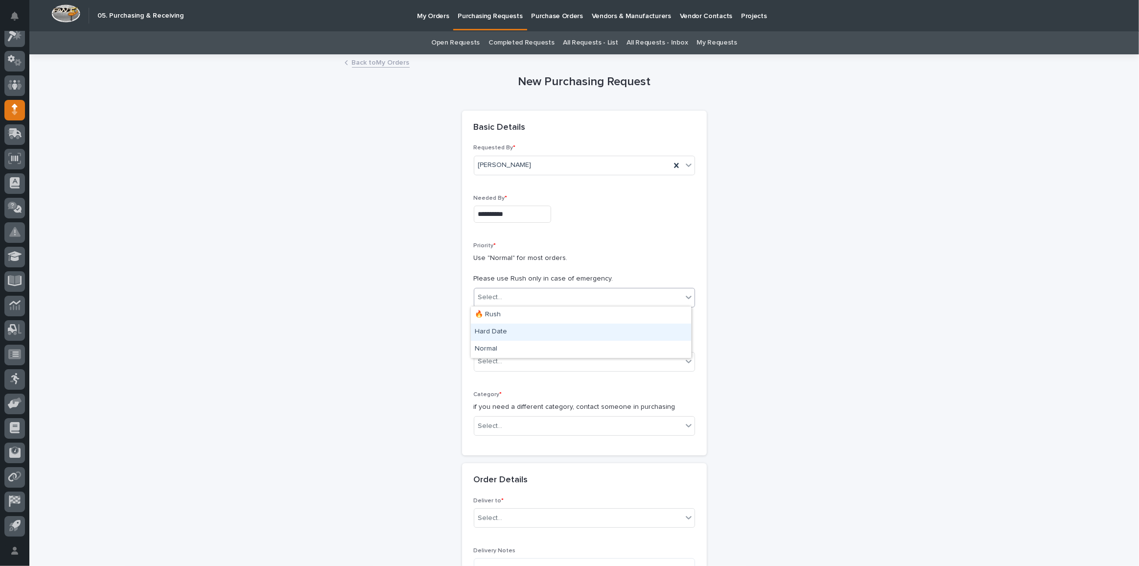
click at [497, 332] on div "Hard Date" at bounding box center [581, 332] width 220 height 17
click at [526, 368] on div "Select..." at bounding box center [584, 362] width 221 height 20
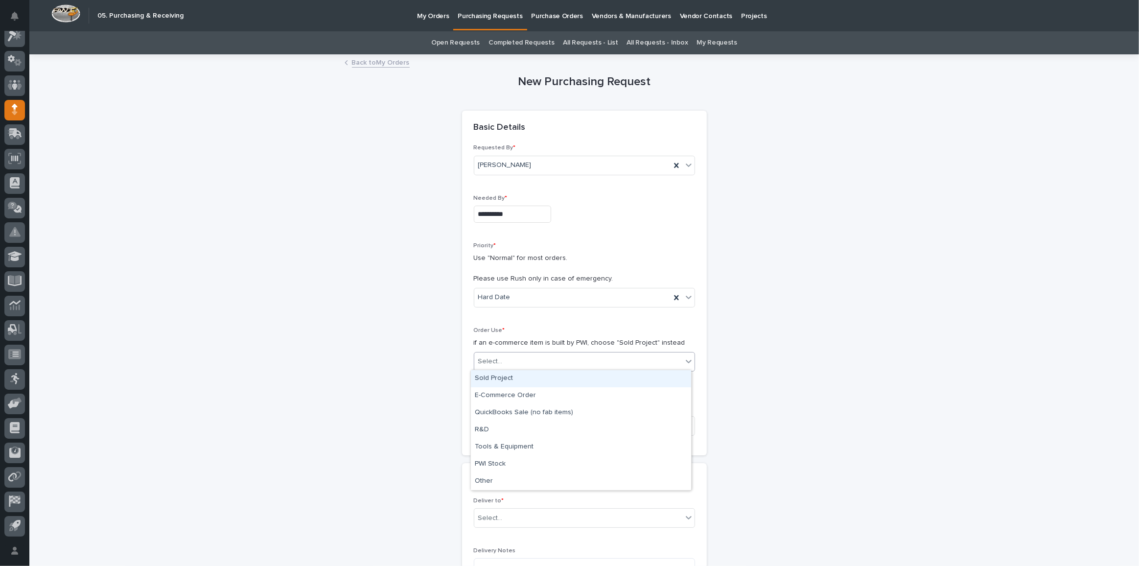
drag, startPoint x: 520, startPoint y: 377, endPoint x: 533, endPoint y: 383, distance: 14.7
click at [520, 377] on div "Sold Project" at bounding box center [581, 378] width 220 height 17
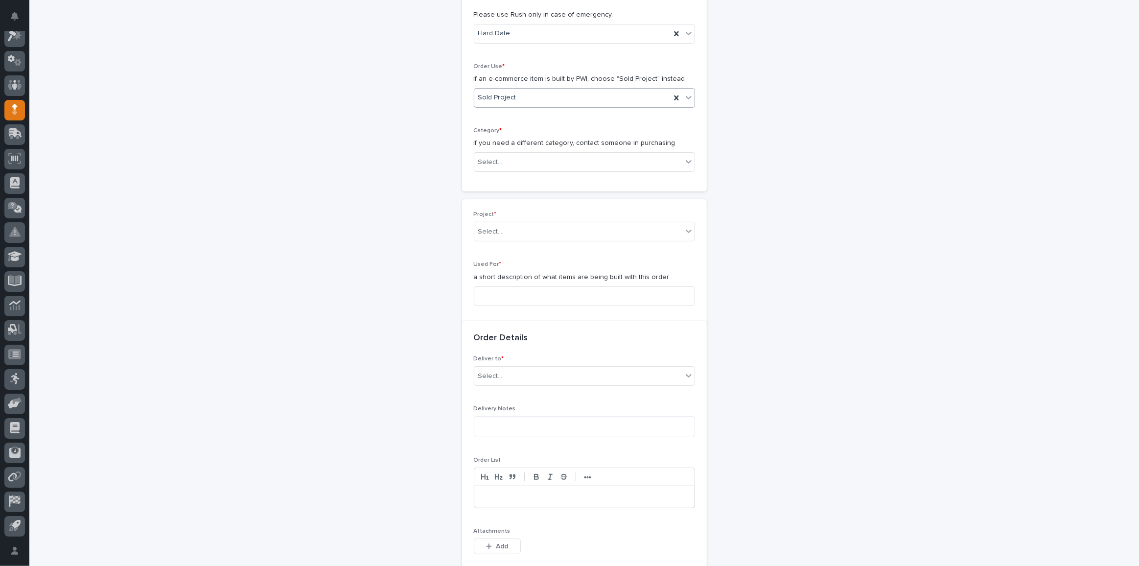
scroll to position [278, 0]
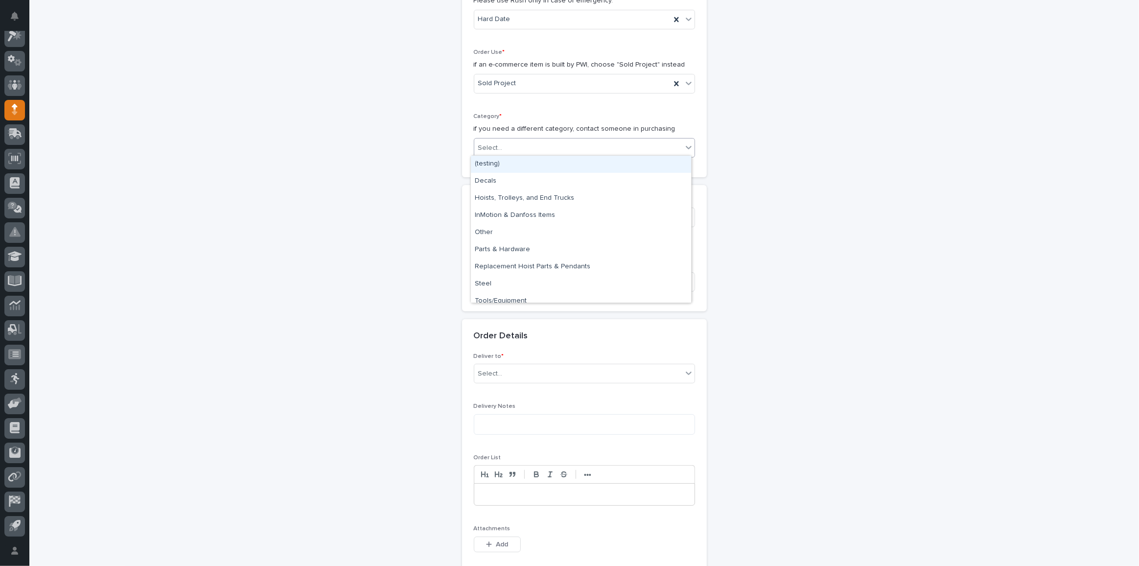
click at [525, 144] on div "Select..." at bounding box center [578, 148] width 208 height 16
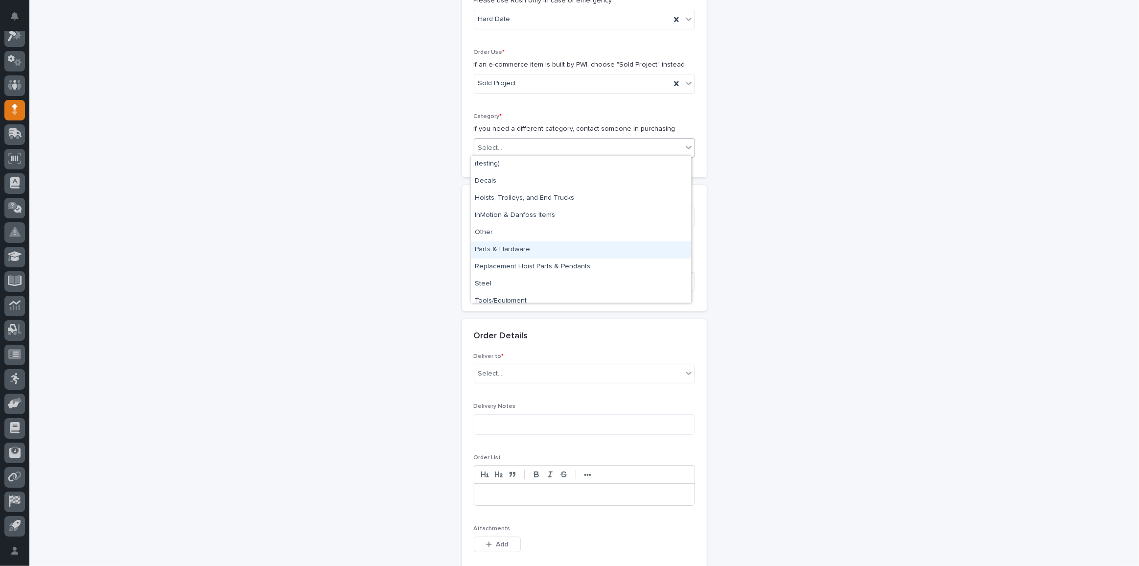
click at [528, 242] on div "Parts & Hardware" at bounding box center [581, 249] width 220 height 17
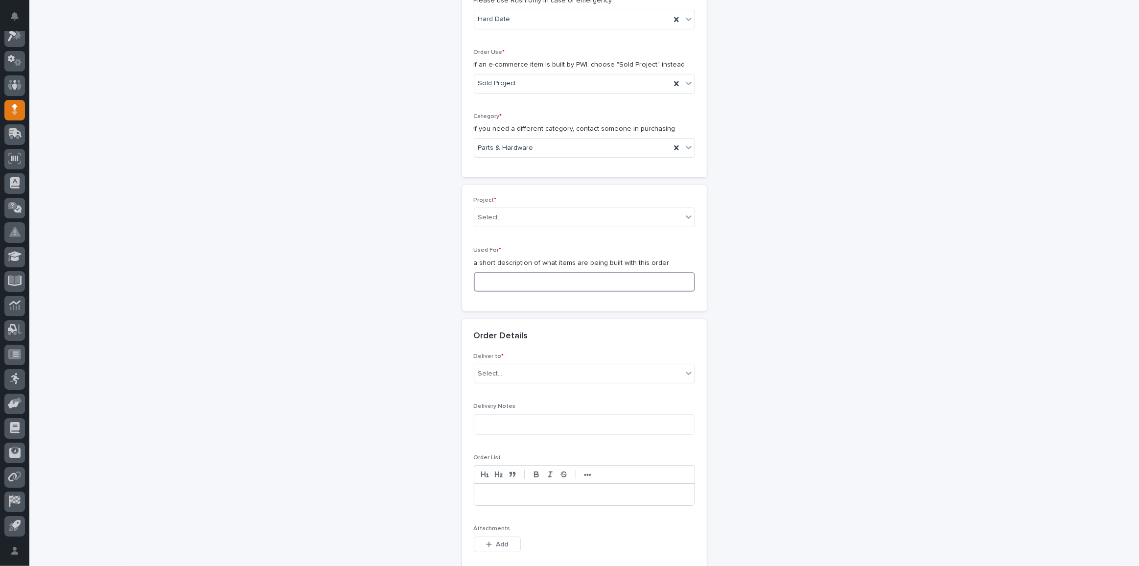
click at [514, 286] on input at bounding box center [584, 282] width 221 height 20
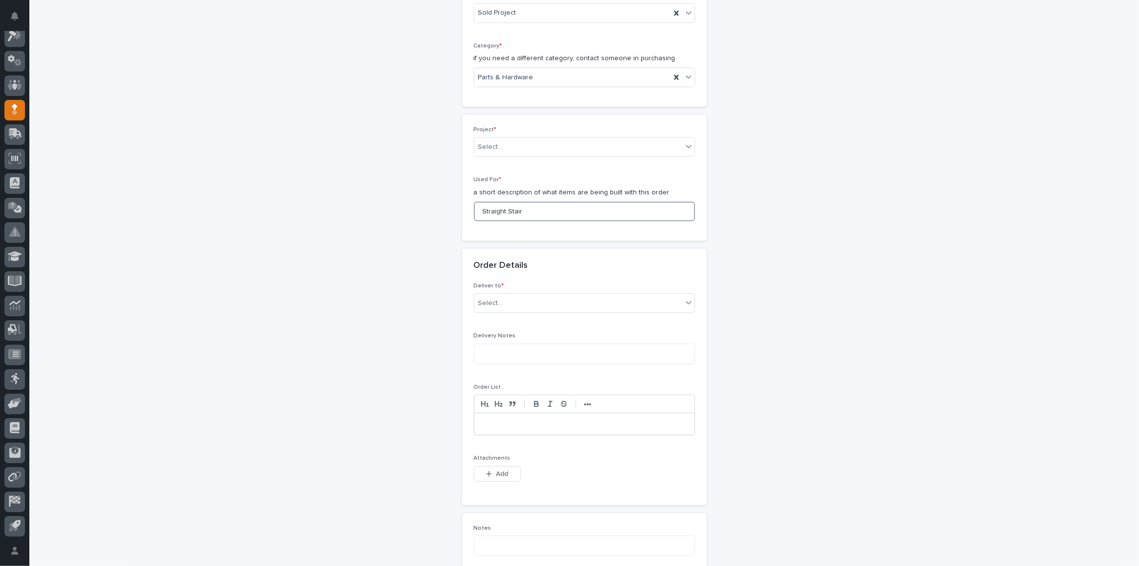
scroll to position [412, 0]
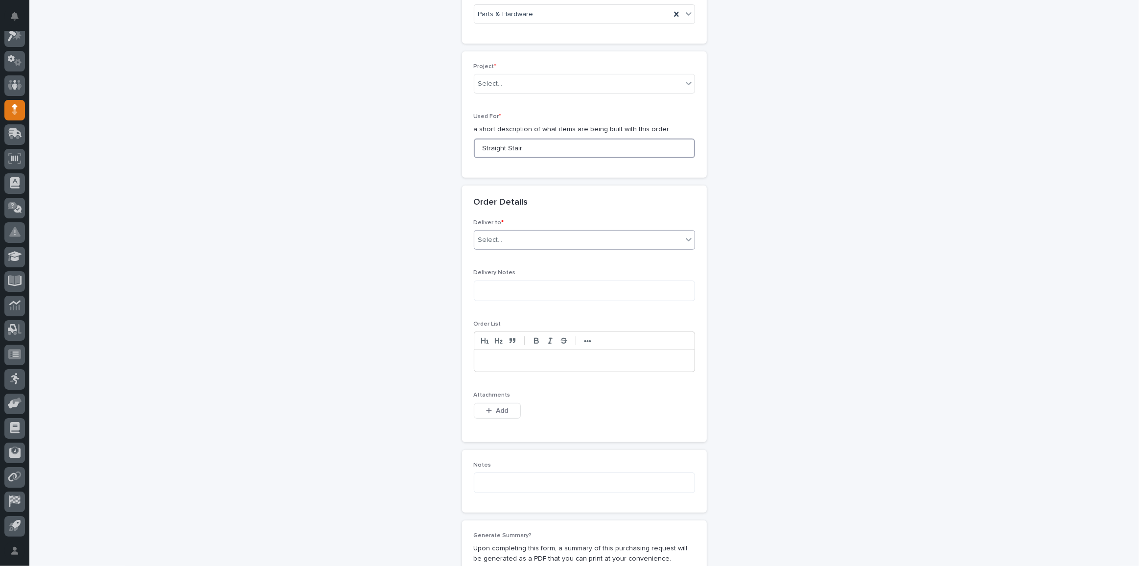
type input "Straight Stair"
click at [494, 236] on div "Select..." at bounding box center [490, 240] width 24 height 10
click at [509, 259] on div "PWI" at bounding box center [581, 255] width 220 height 17
click at [499, 406] on span "Add" at bounding box center [502, 410] width 12 height 9
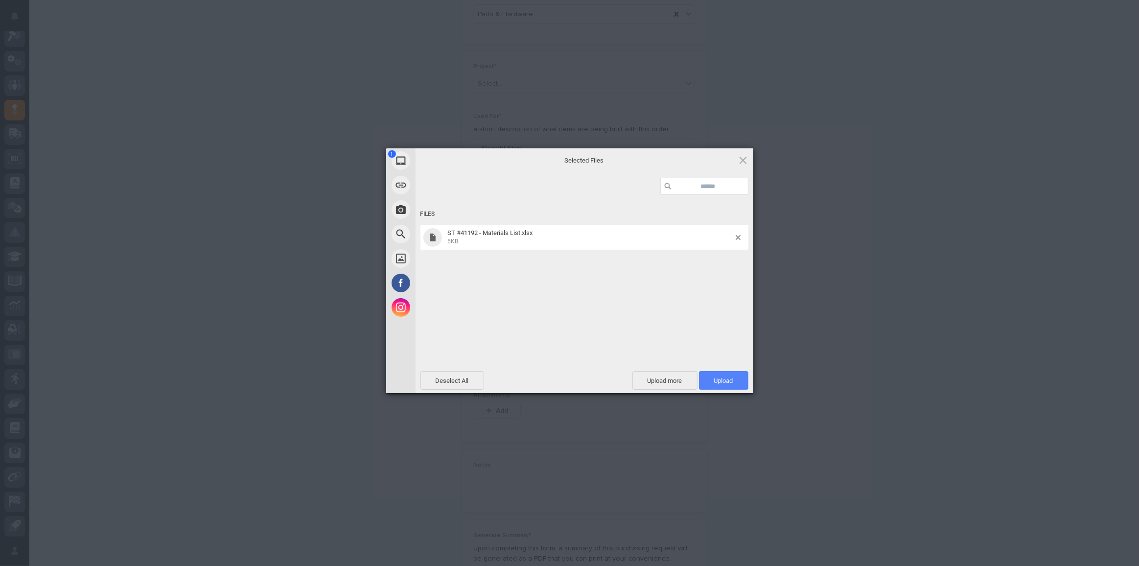
click at [714, 379] on span "Upload 1" at bounding box center [723, 380] width 19 height 7
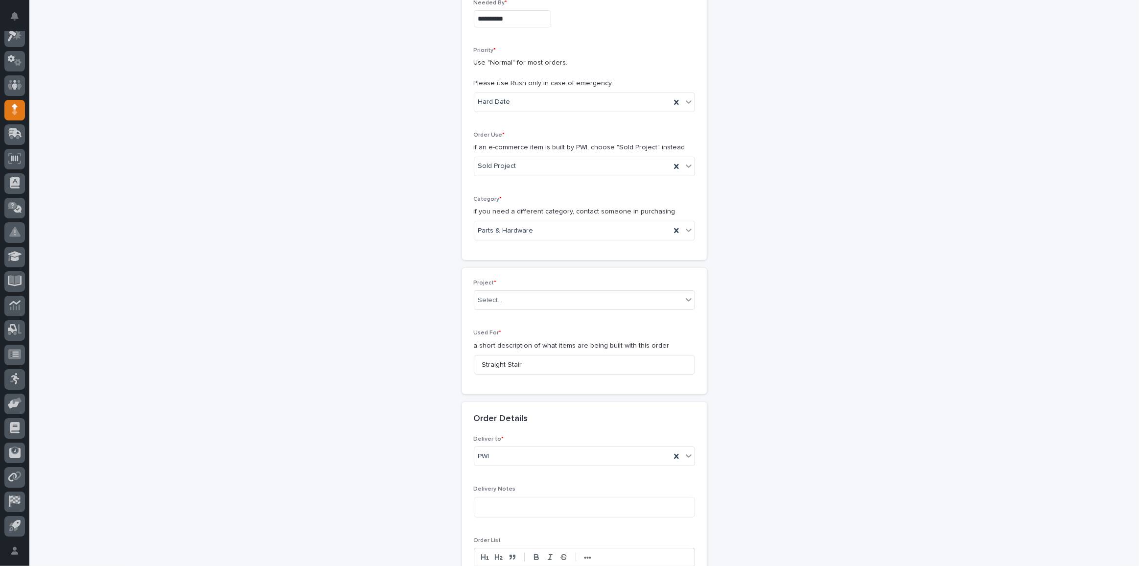
scroll to position [17, 0]
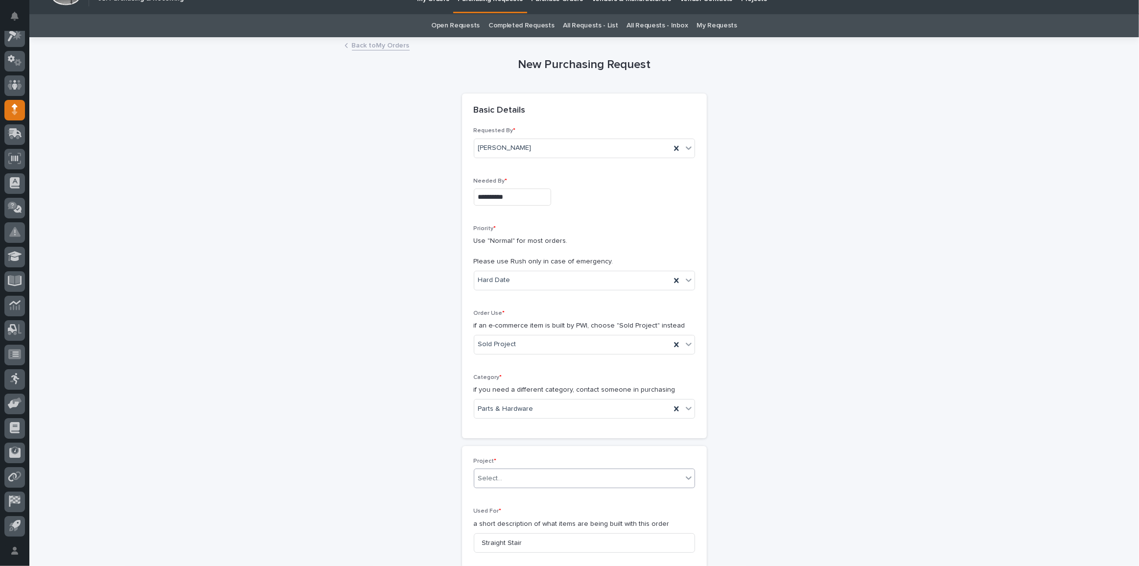
click at [517, 471] on div "Select..." at bounding box center [578, 479] width 208 height 16
type input "*****"
drag, startPoint x: 566, startPoint y: 490, endPoint x: 574, endPoint y: 504, distance: 16.5
click at [566, 492] on div "27123 - Stair Zone - [PERSON_NAME] Construction - 🤖 (v2) E-Commerce Order with …" at bounding box center [581, 494] width 220 height 17
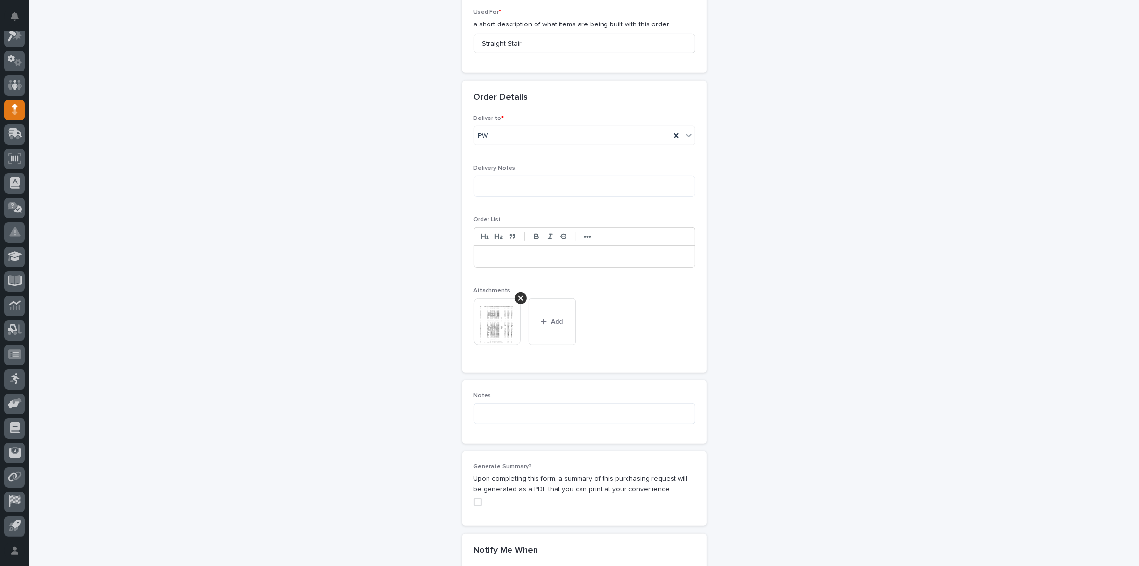
scroll to position [685, 0]
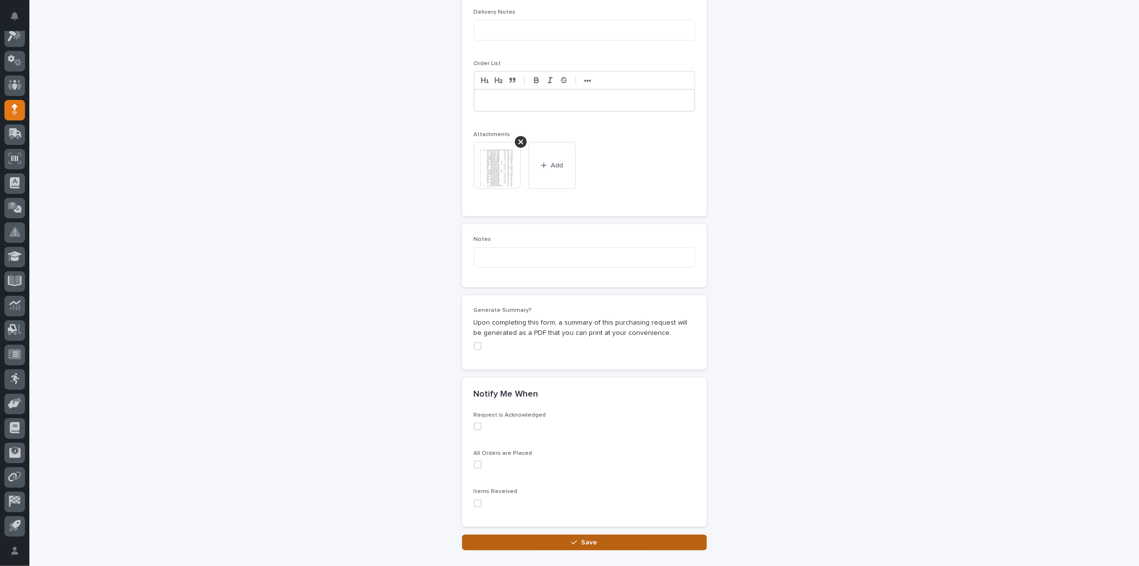
click at [615, 542] on button "Save" at bounding box center [584, 543] width 245 height 16
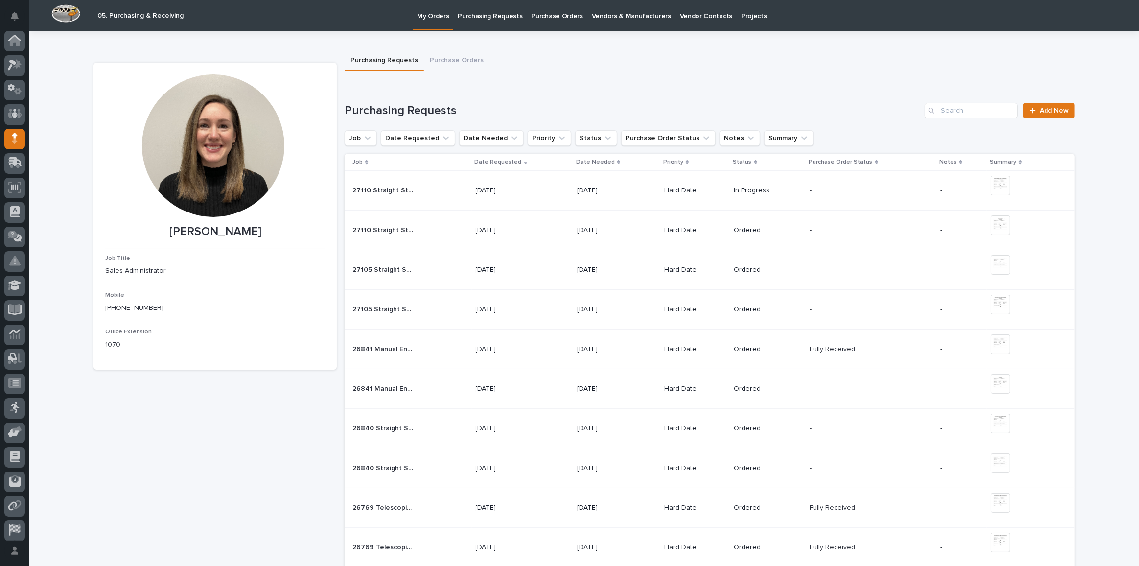
scroll to position [29, 0]
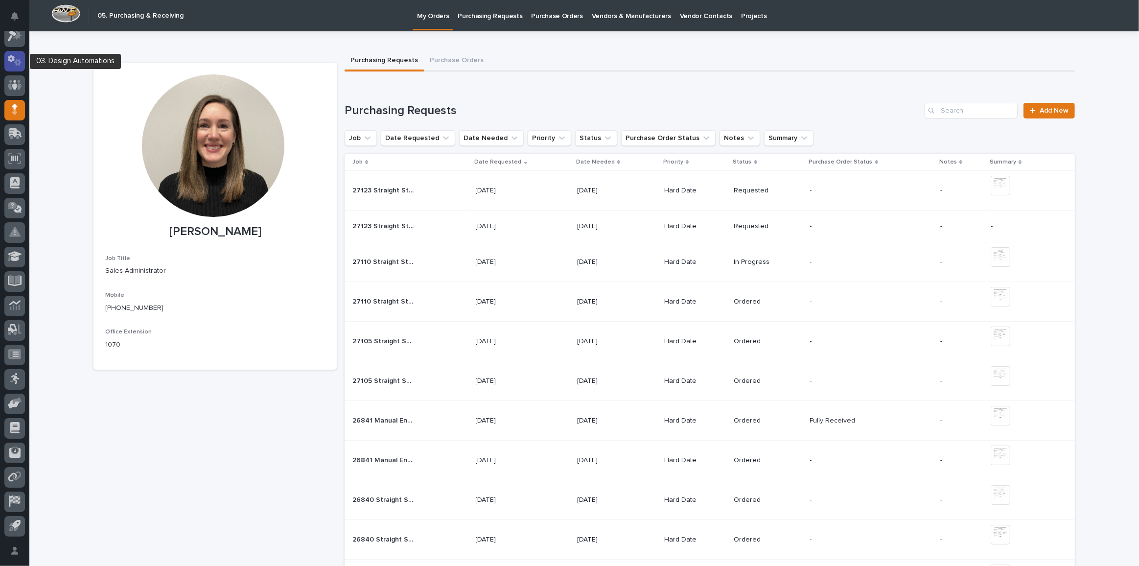
click at [18, 67] on div at bounding box center [14, 61] width 21 height 21
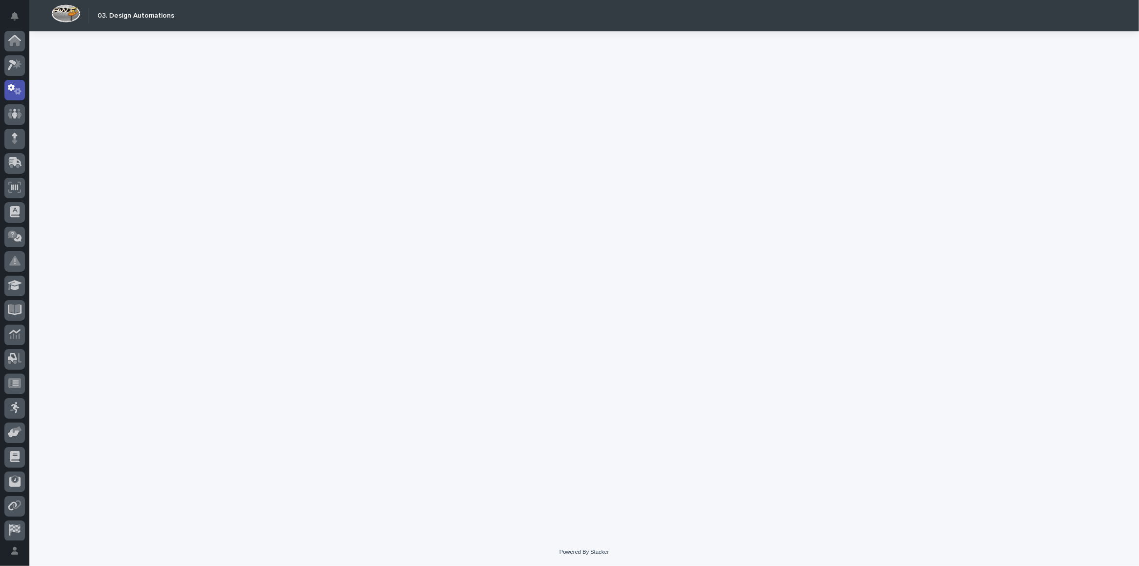
scroll to position [29, 0]
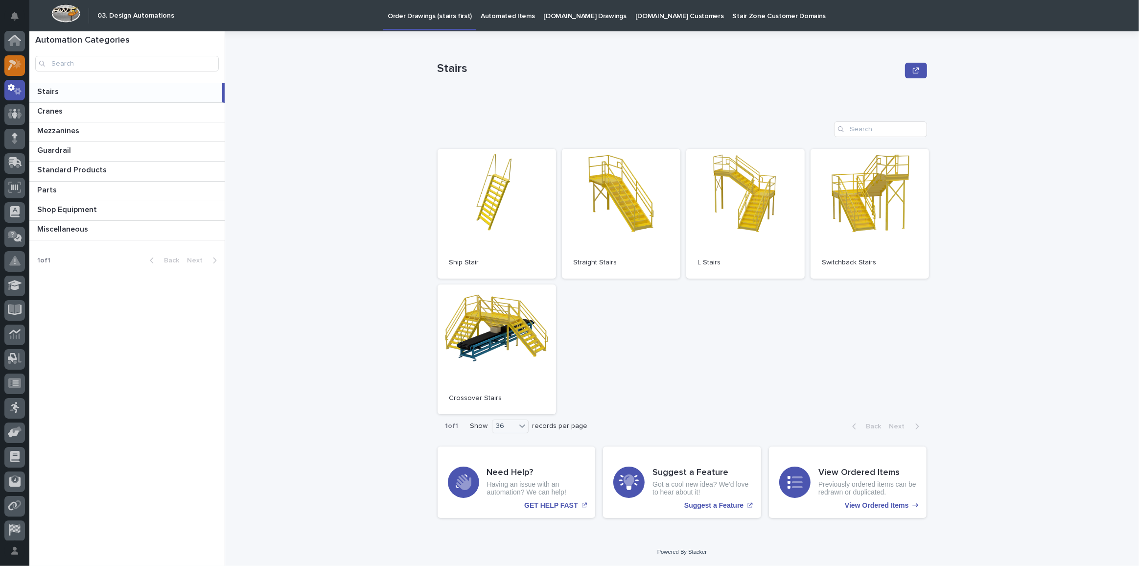
click at [5, 69] on div at bounding box center [14, 65] width 21 height 21
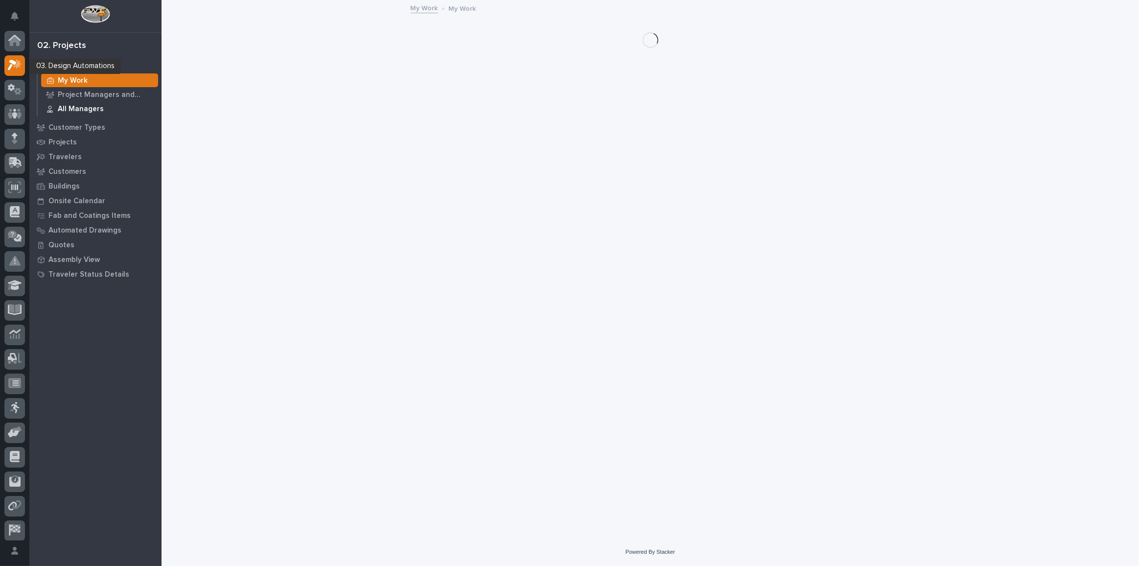
scroll to position [24, 0]
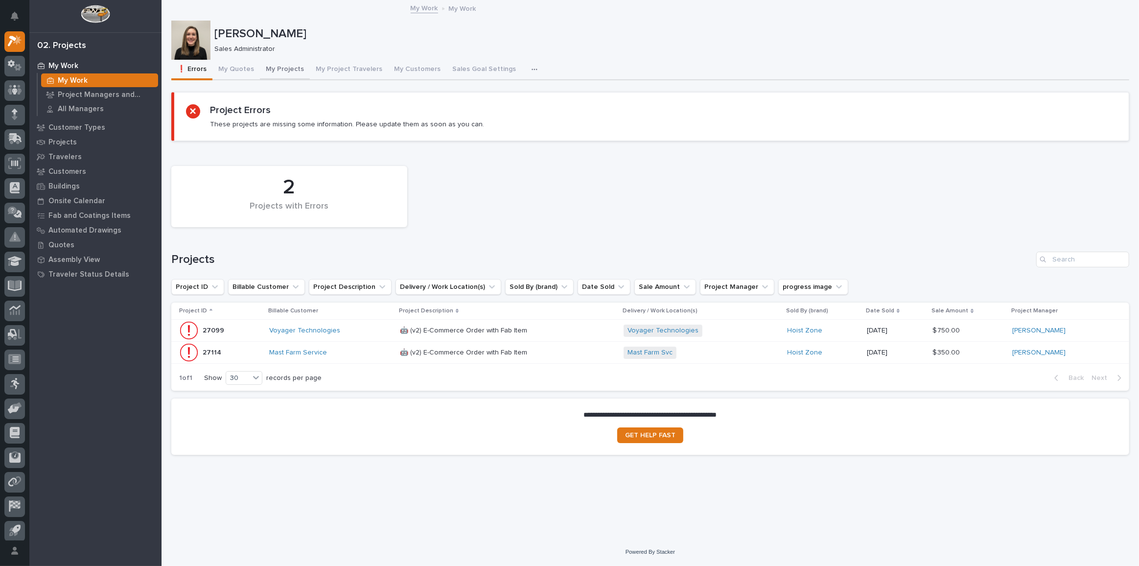
click at [293, 66] on button "My Projects" at bounding box center [285, 70] width 50 height 21
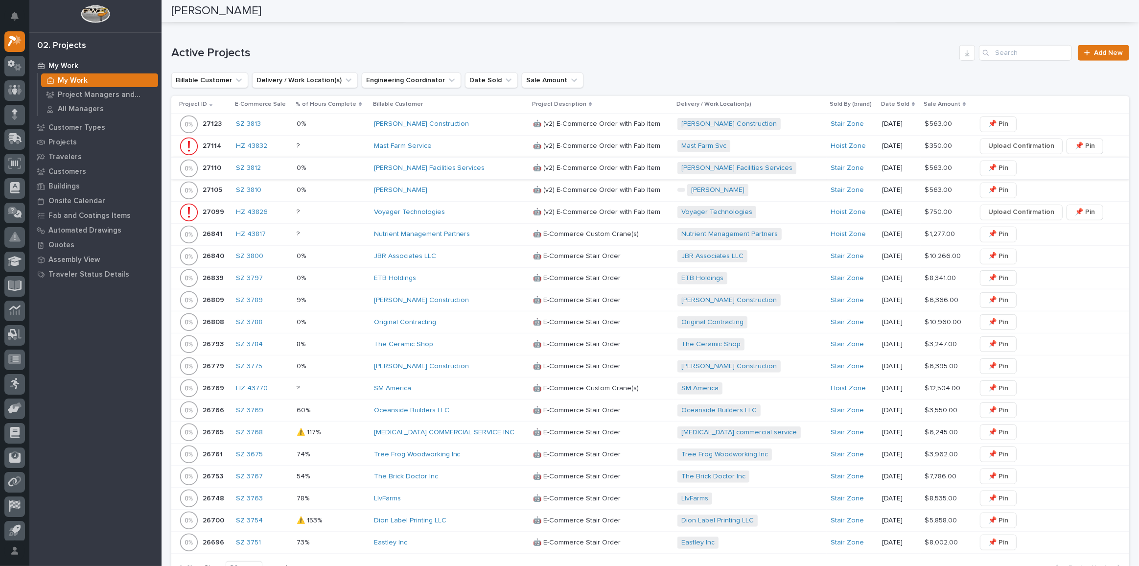
scroll to position [667, 0]
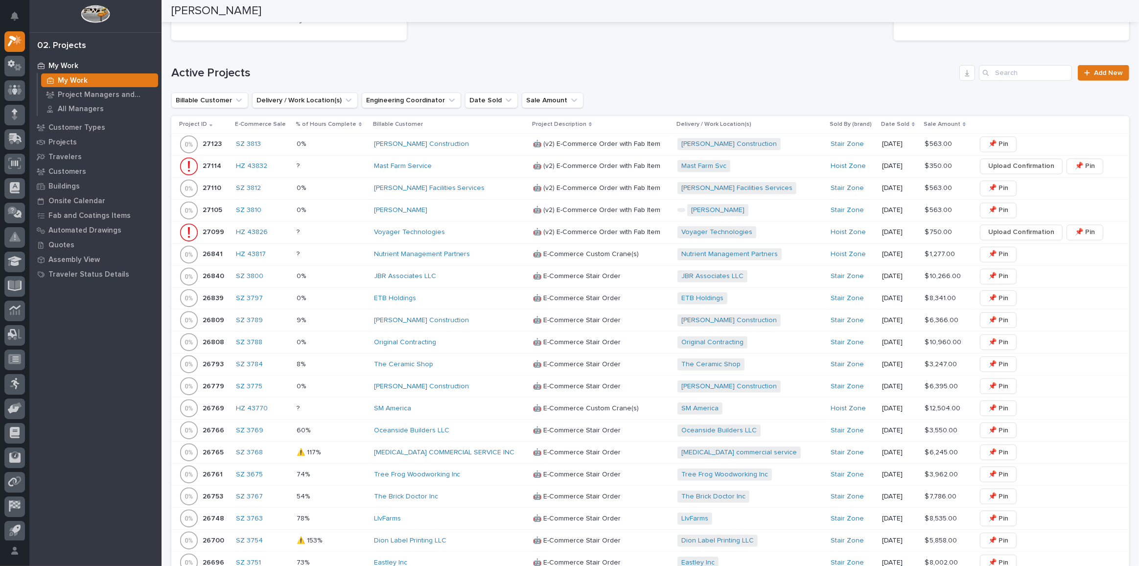
click at [471, 136] on div "[PERSON_NAME] Construction" at bounding box center [449, 144] width 151 height 16
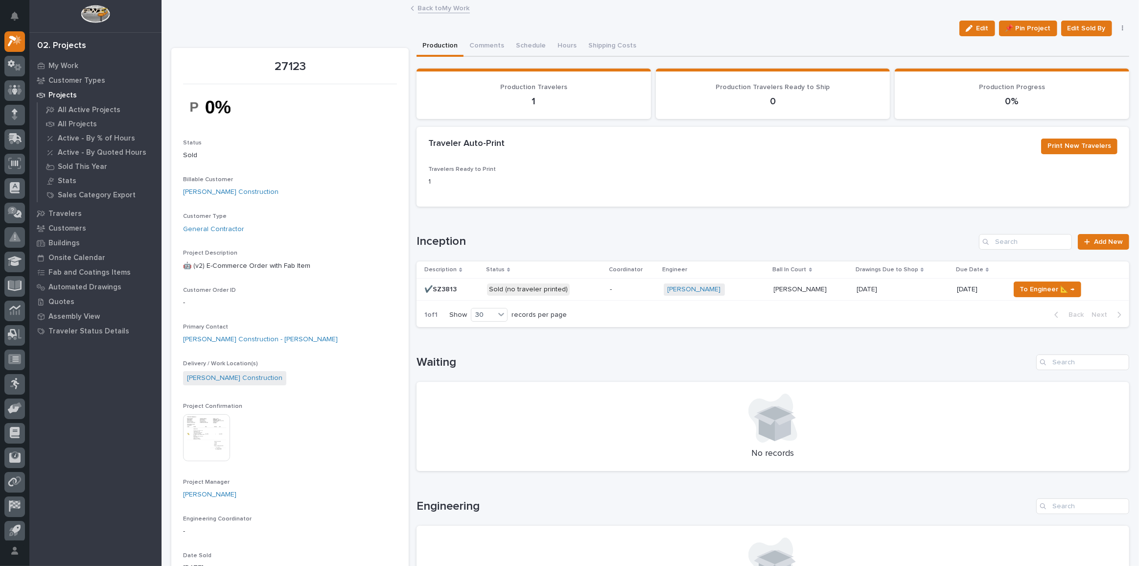
click at [591, 283] on p "Sold (no traveler printed)" at bounding box center [544, 289] width 115 height 12
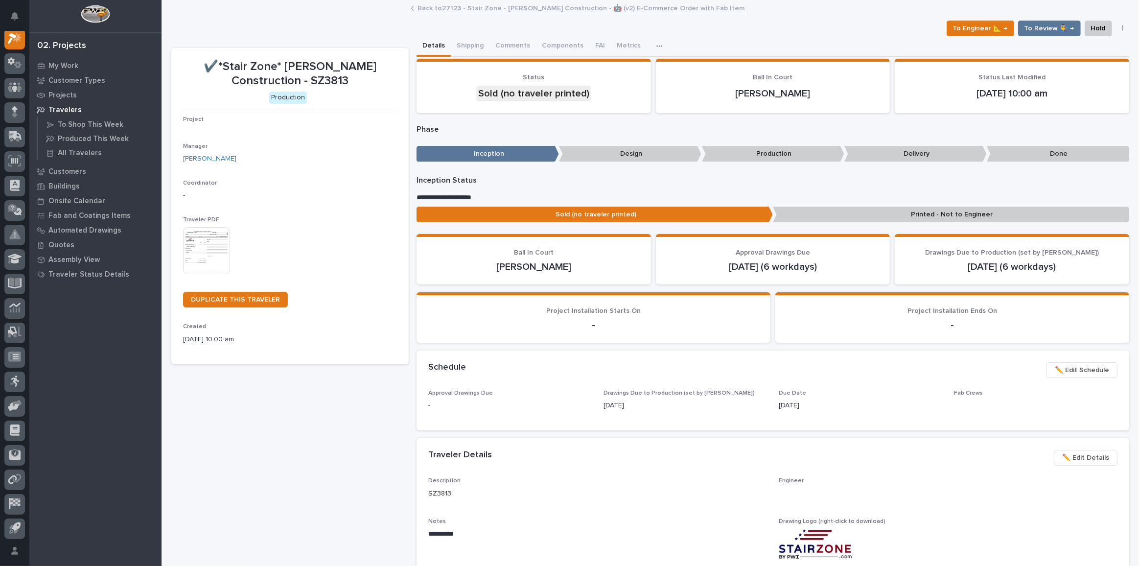
scroll to position [24, 0]
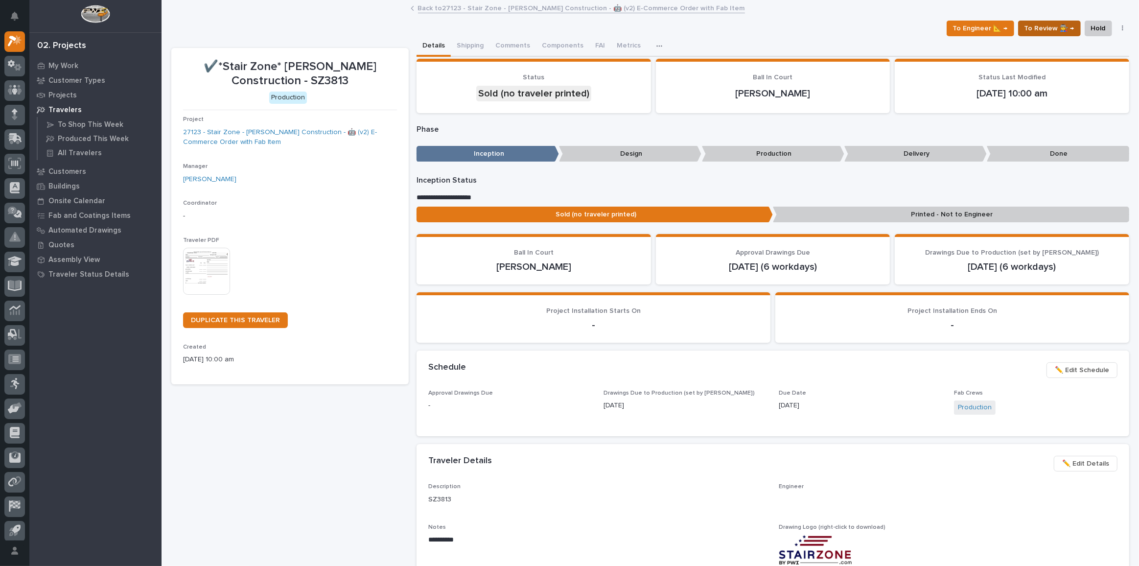
click at [1043, 25] on span "To Review 👨‍🏭 →" at bounding box center [1050, 29] width 50 height 12
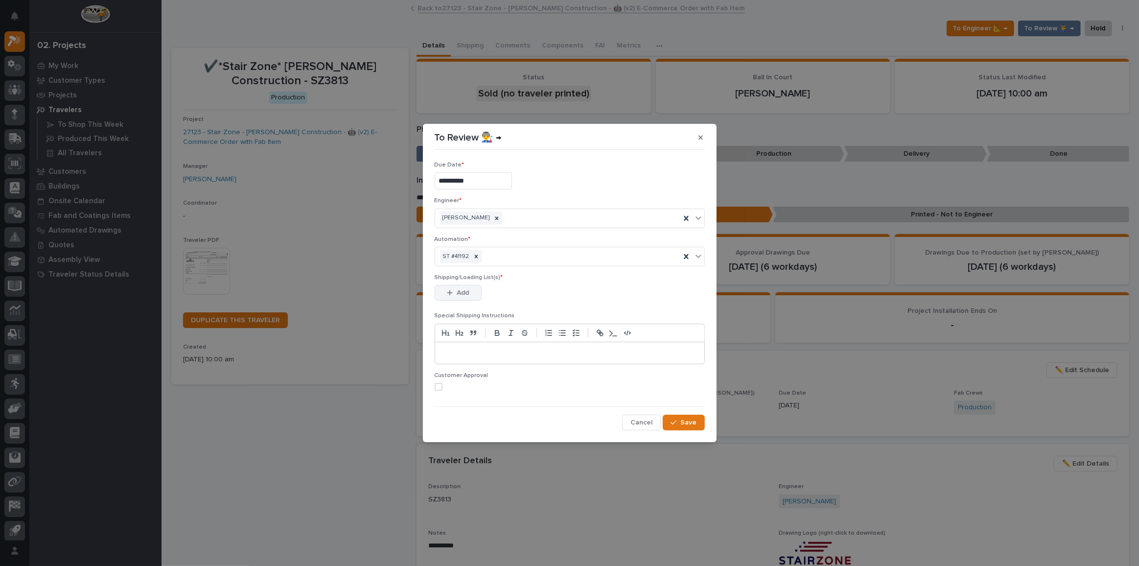
click at [469, 298] on button "Add" at bounding box center [458, 293] width 47 height 16
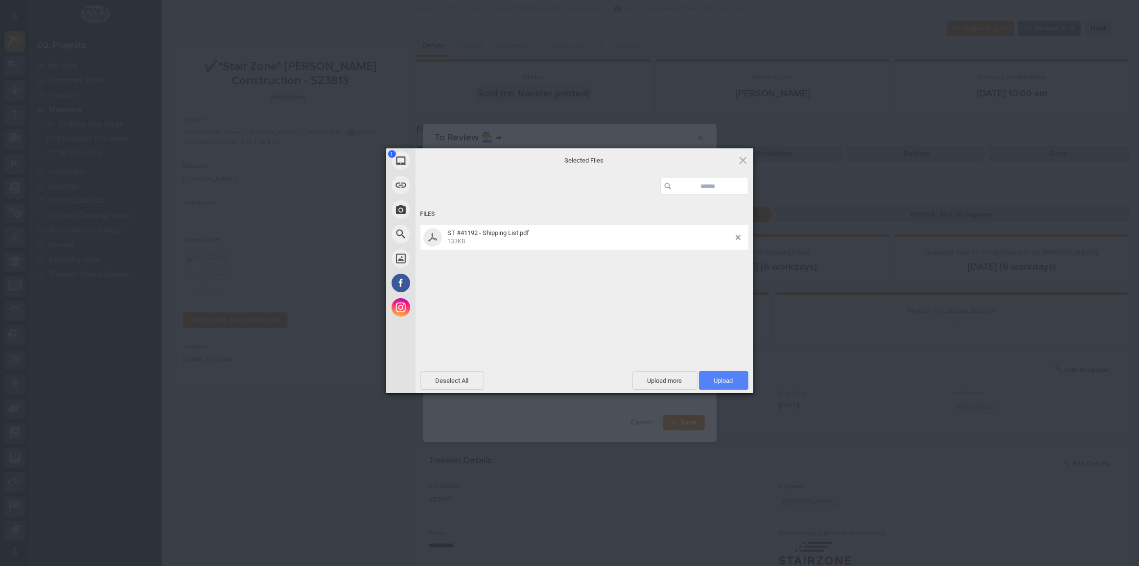
click at [743, 378] on span "Upload 1" at bounding box center [723, 380] width 49 height 19
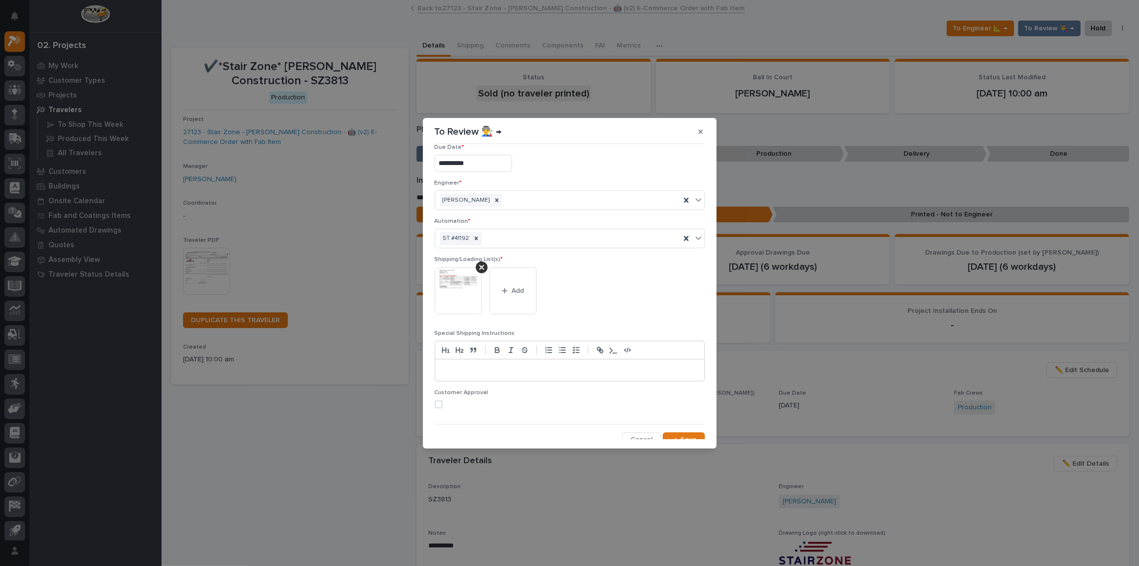
scroll to position [19, 0]
click at [681, 434] on span "Save" at bounding box center [689, 432] width 16 height 9
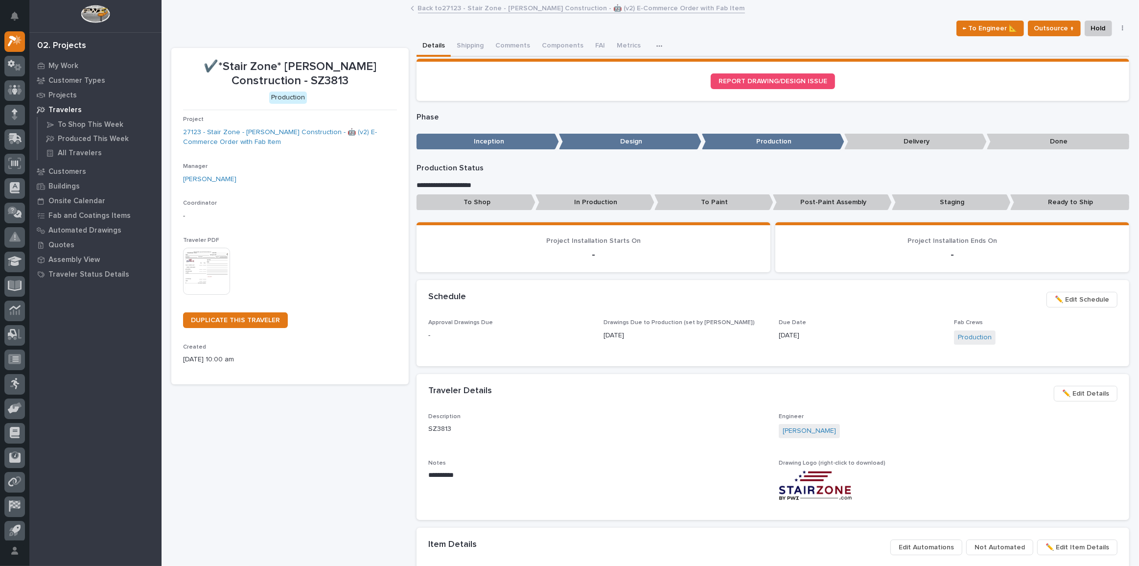
scroll to position [0, 0]
click at [15, 138] on icon at bounding box center [15, 137] width 13 height 9
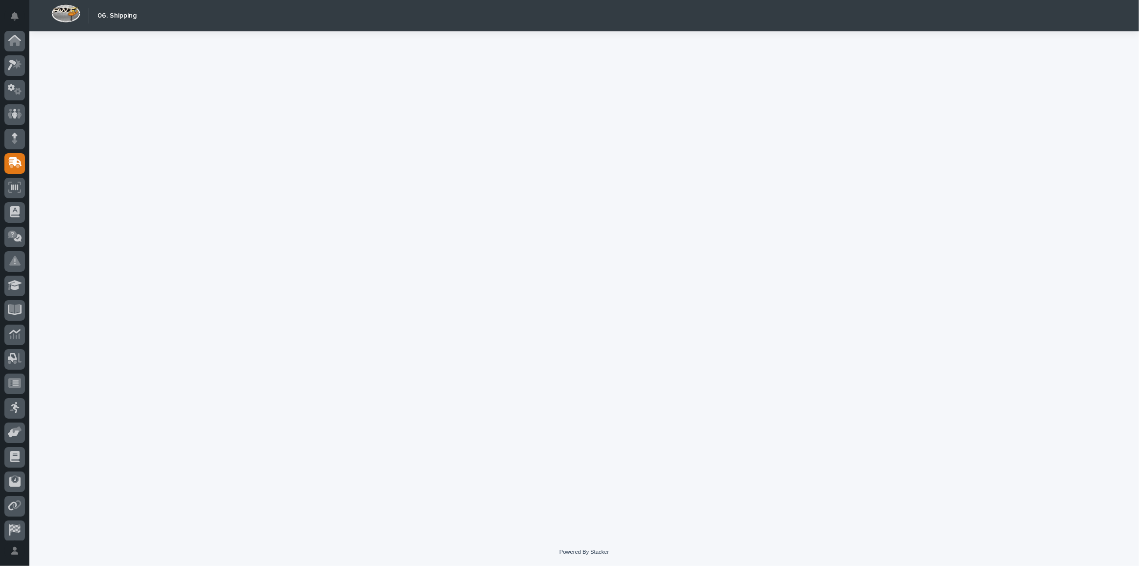
scroll to position [29, 0]
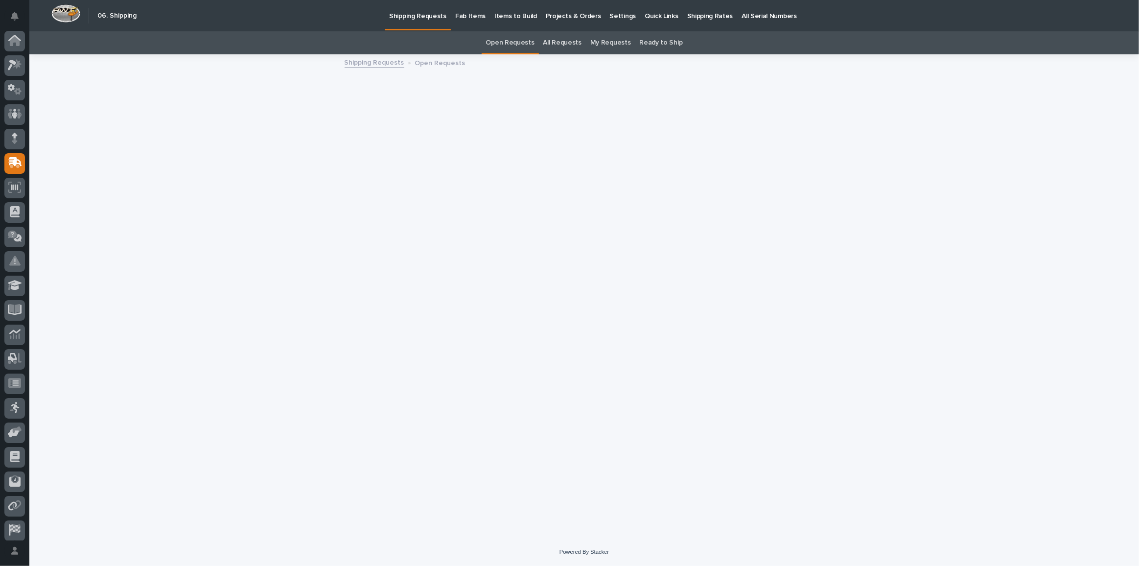
scroll to position [29, 0]
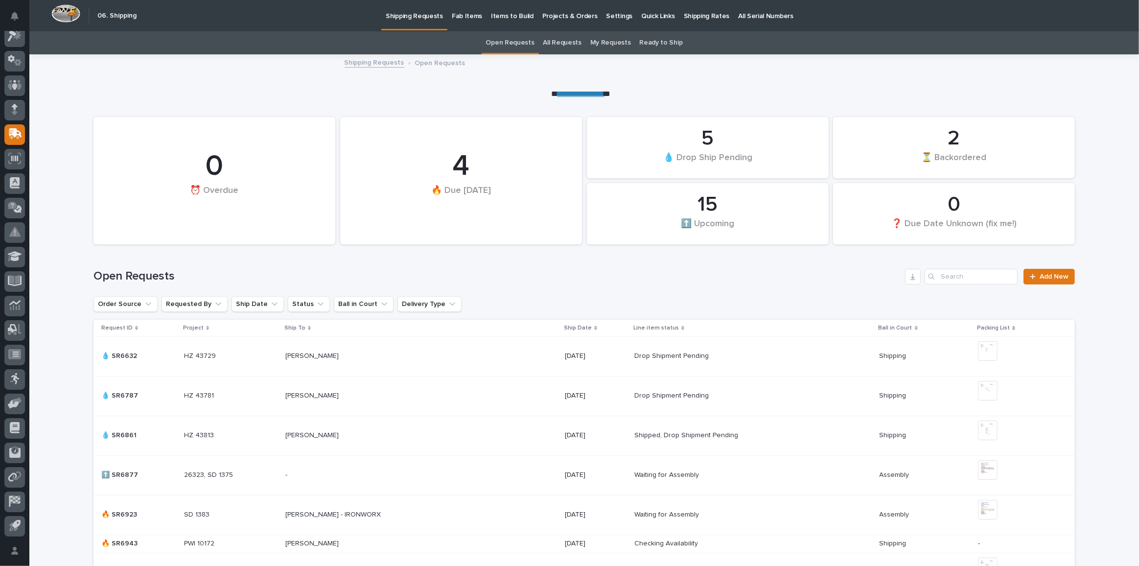
click at [938, 276] on div "Search" at bounding box center [933, 277] width 16 height 16
click at [953, 278] on input "Search" at bounding box center [971, 277] width 93 height 16
paste input "43758"
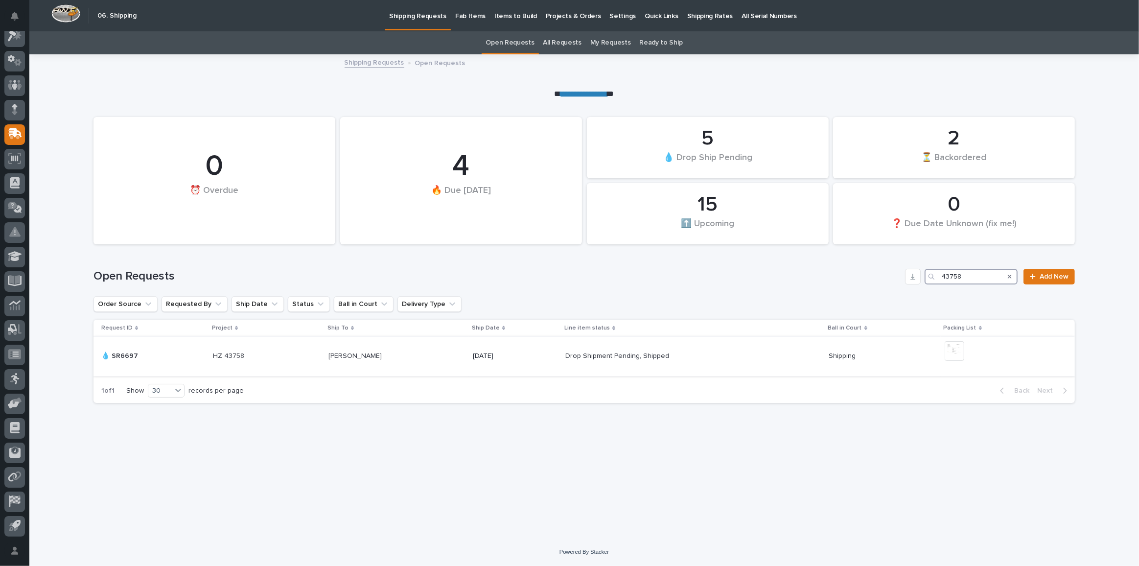
type input "43758"
click at [431, 360] on div "[PERSON_NAME] [PERSON_NAME]" at bounding box center [397, 356] width 137 height 16
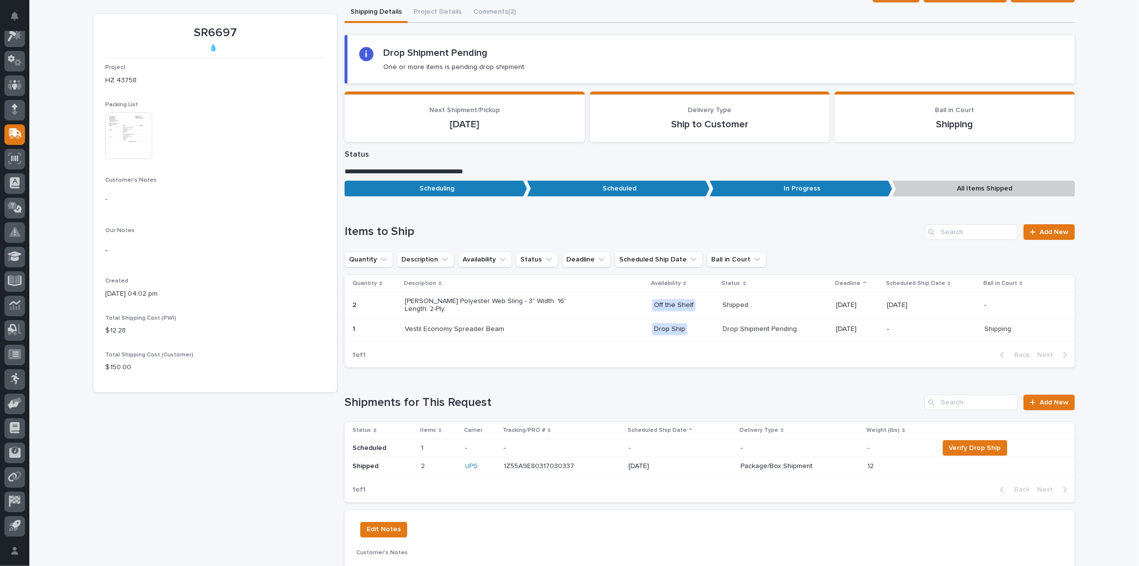
scroll to position [89, 0]
click at [575, 327] on div "Vestil Economy Spreader Beam" at bounding box center [524, 329] width 239 height 16
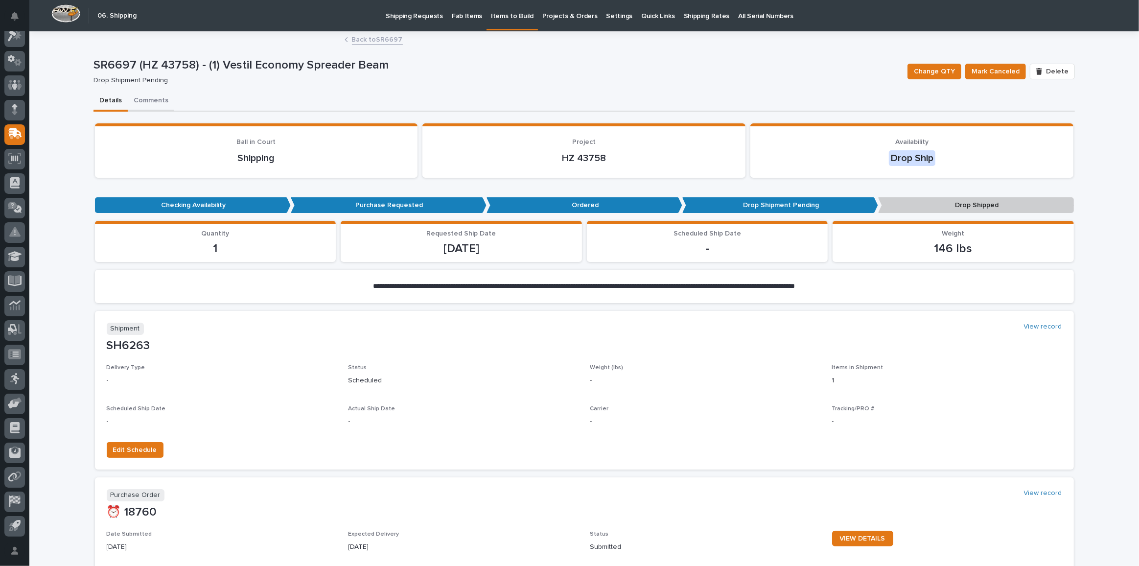
click at [144, 95] on button "Comments" at bounding box center [151, 101] width 47 height 21
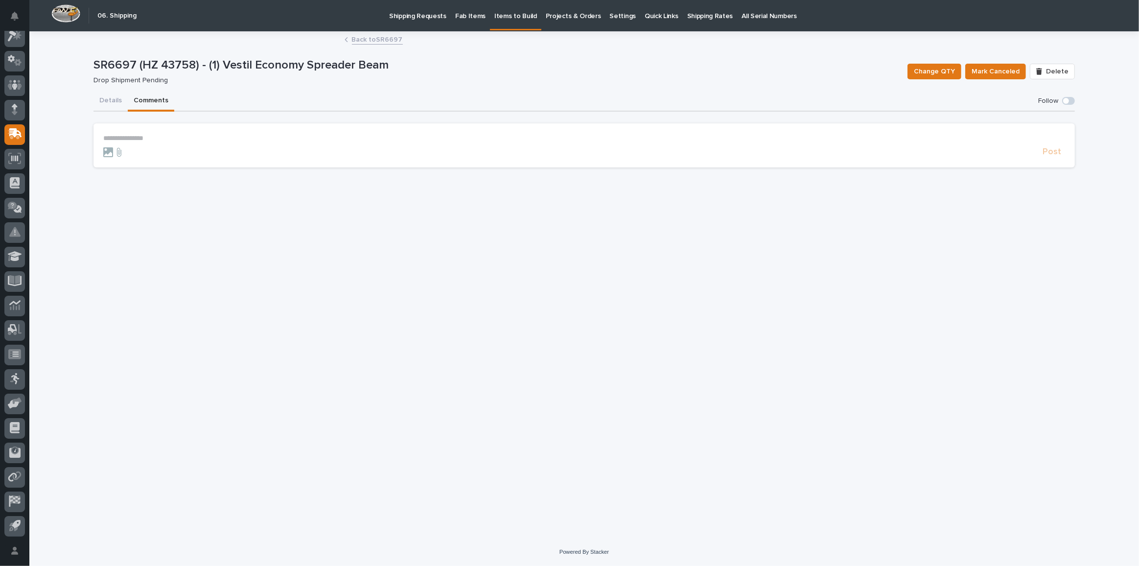
click at [181, 133] on section "**********" at bounding box center [585, 145] width 982 height 44
click at [166, 140] on p "**********" at bounding box center [584, 138] width 962 height 8
click at [132, 151] on span "[PERSON_NAME]" at bounding box center [133, 152] width 55 height 7
click at [201, 136] on p "**********" at bounding box center [584, 139] width 962 height 10
click at [1056, 152] on span "Post" at bounding box center [1052, 156] width 19 height 11
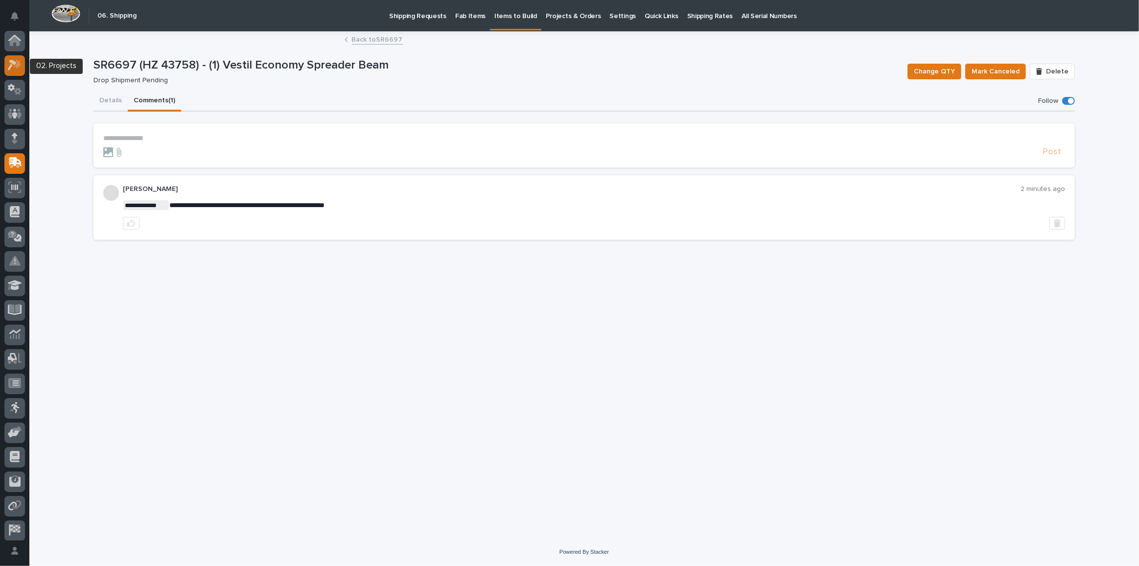
click at [14, 74] on div at bounding box center [14, 65] width 21 height 21
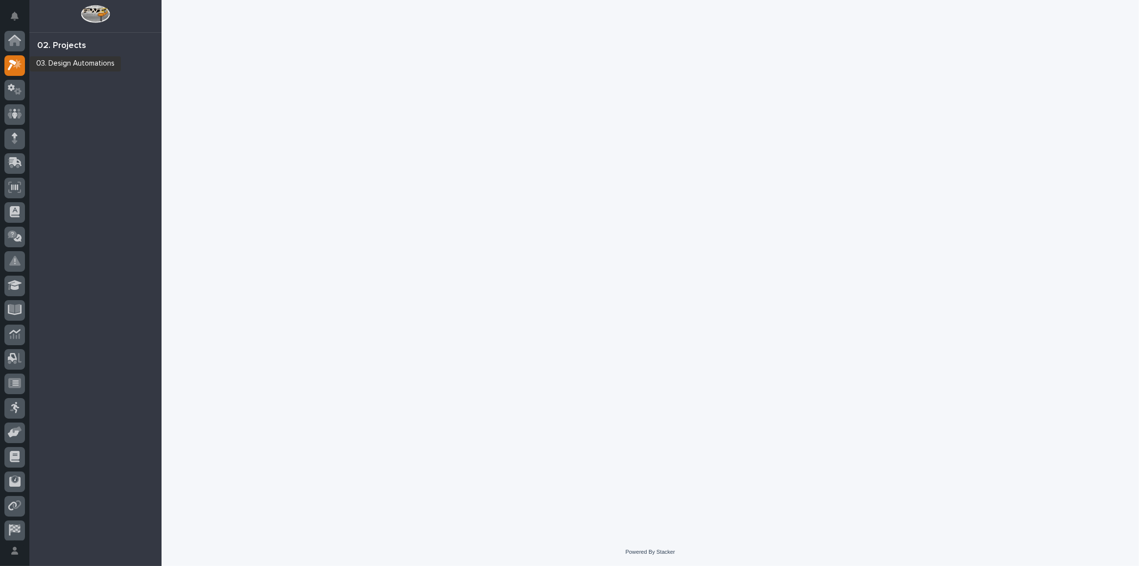
scroll to position [24, 0]
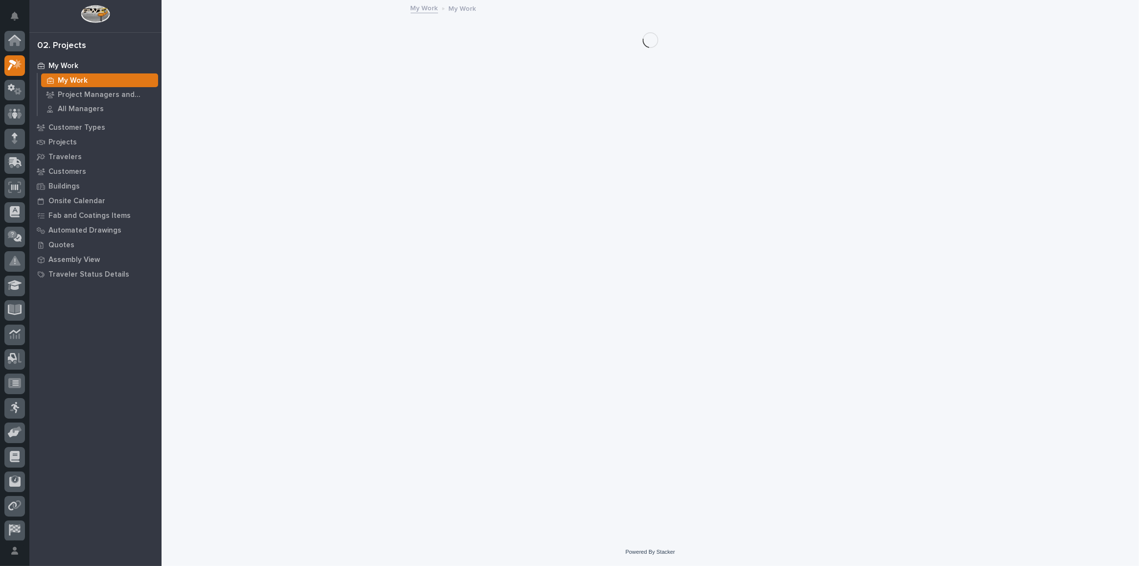
scroll to position [24, 0]
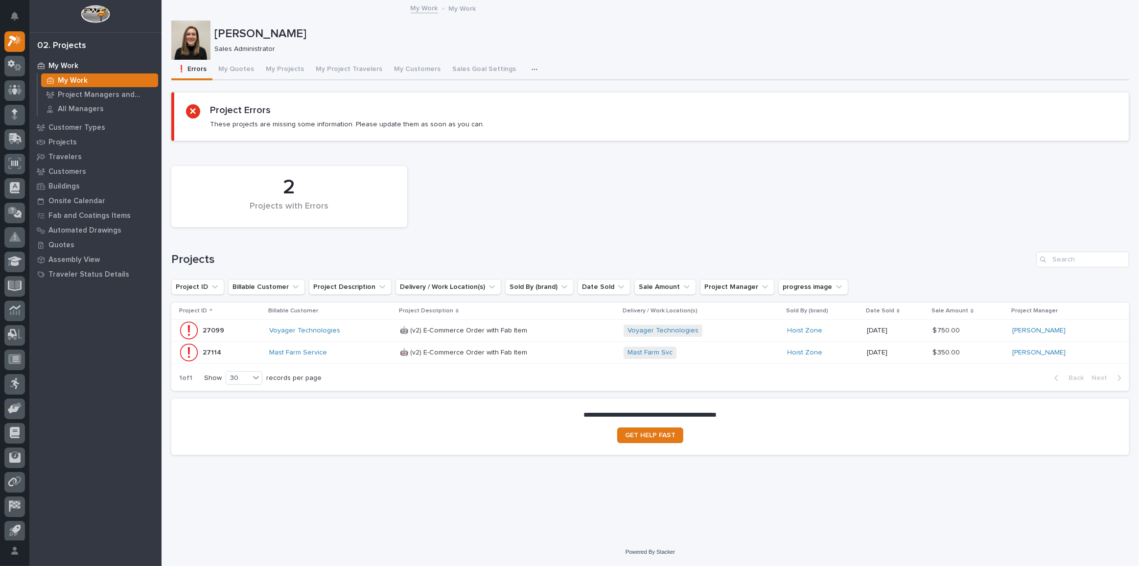
click at [354, 327] on div "Voyager Technologies" at bounding box center [330, 331] width 123 height 8
click at [356, 354] on div "Mast Farm Service" at bounding box center [330, 353] width 123 height 8
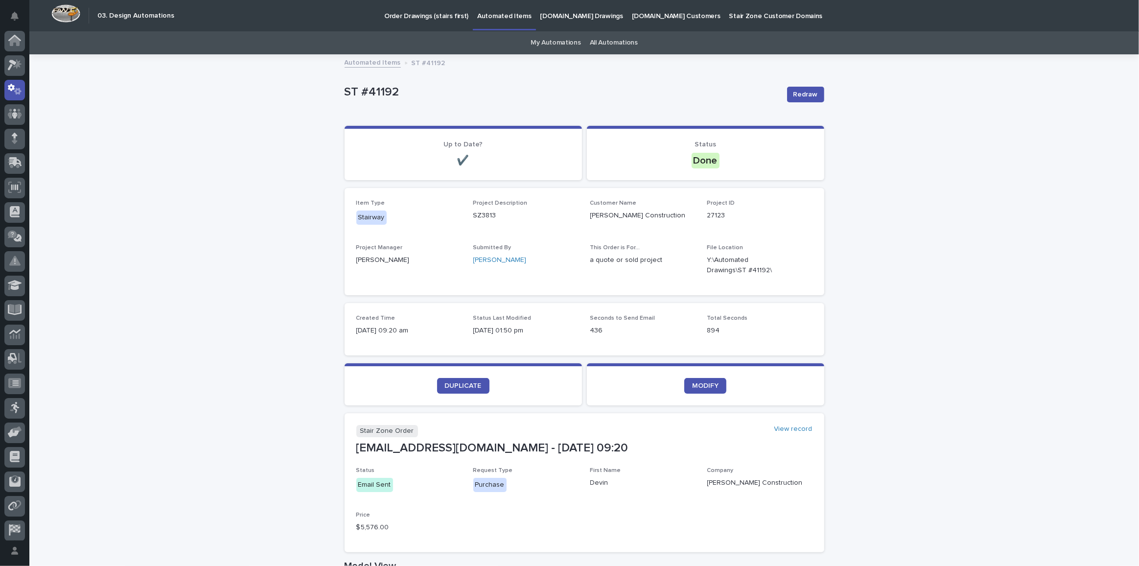
scroll to position [29, 0]
click at [12, 87] on icon at bounding box center [15, 84] width 14 height 11
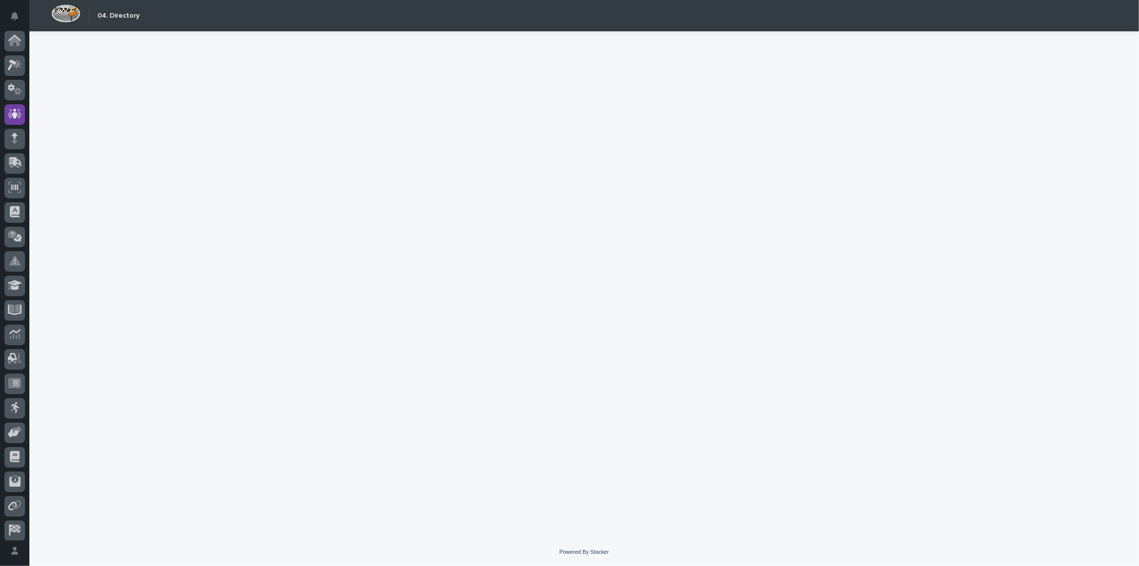
scroll to position [29, 0]
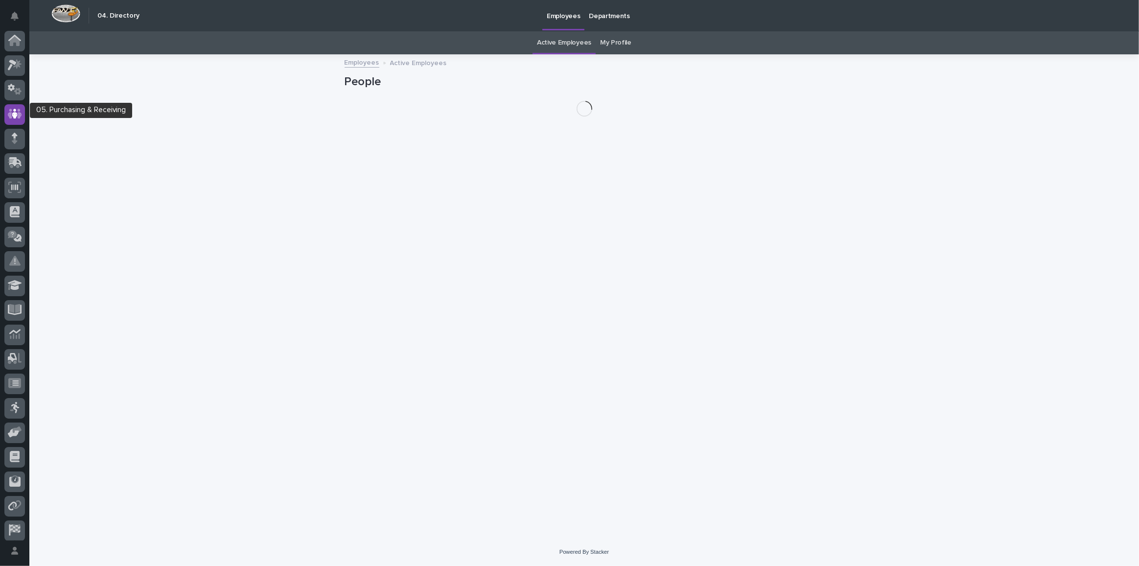
scroll to position [29, 0]
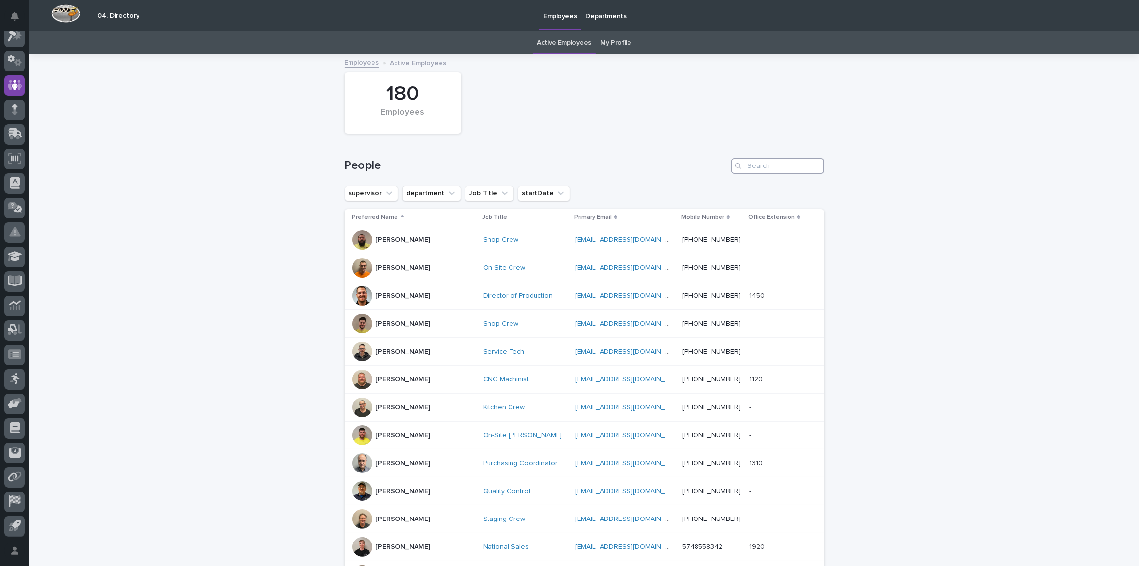
click at [750, 170] on input "Search" at bounding box center [777, 166] width 93 height 16
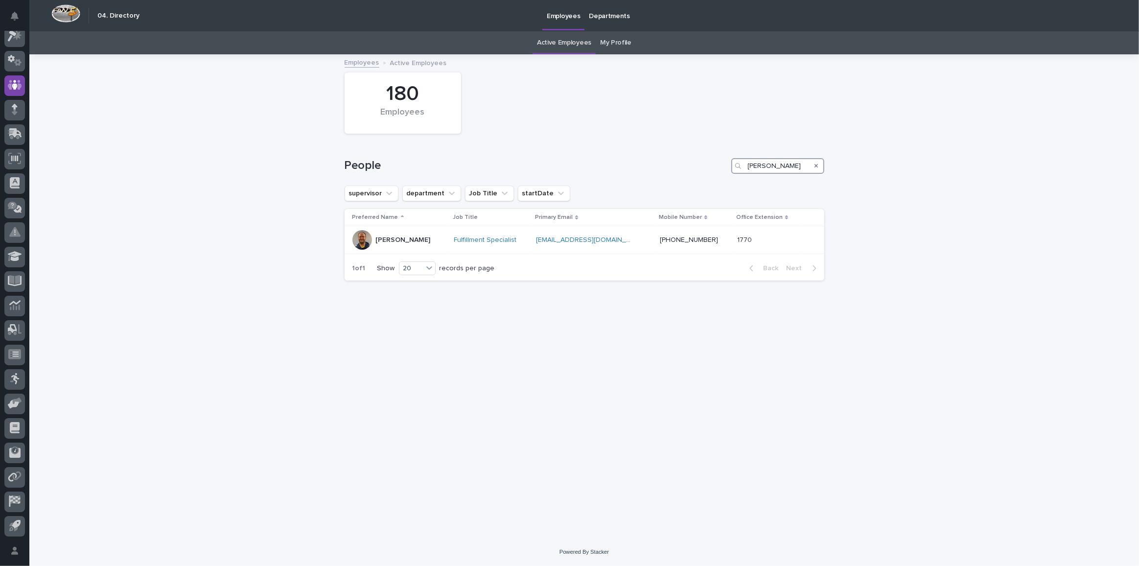
type input "mike"
